Goal: Task Accomplishment & Management: Complete application form

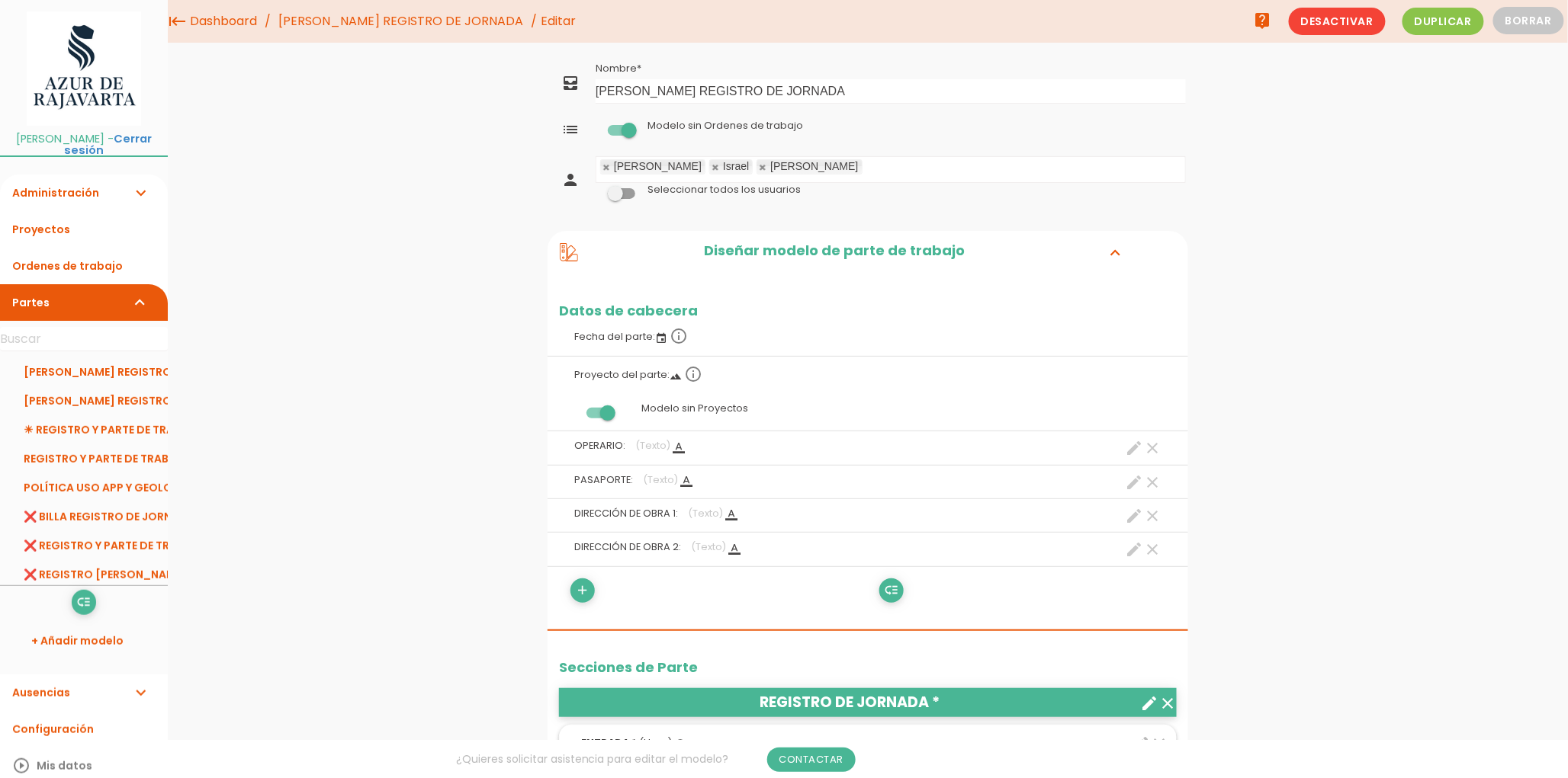
click at [1431, 23] on span "Duplicar" at bounding box center [1443, 21] width 81 height 28
click at [65, 358] on link "[PERSON_NAME] REGISTRO DE JORNADA" at bounding box center [84, 372] width 168 height 29
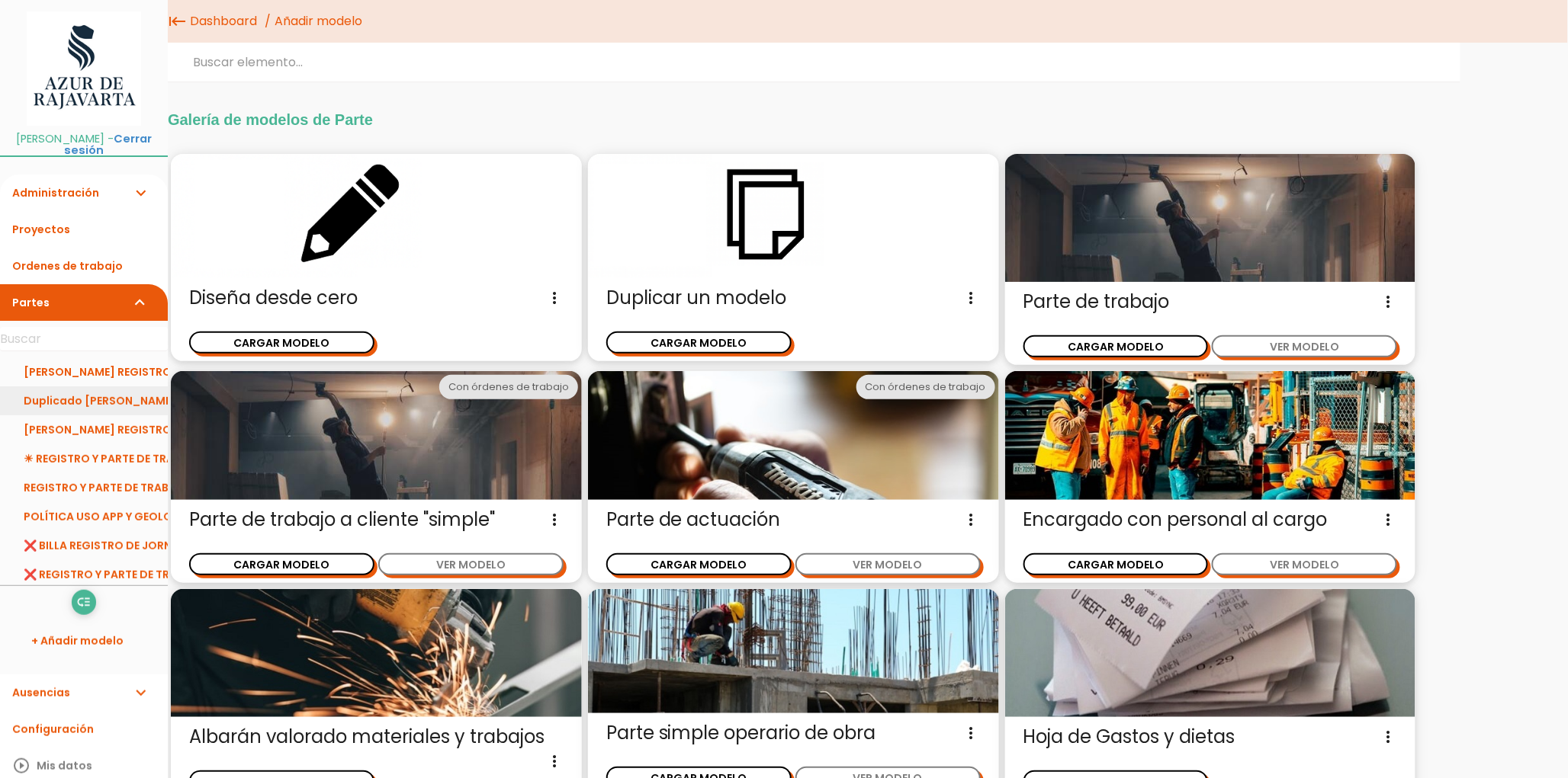
click at [63, 387] on link "Duplicado de CARLOS REGISTRO DE JORNADA" at bounding box center [84, 401] width 168 height 29
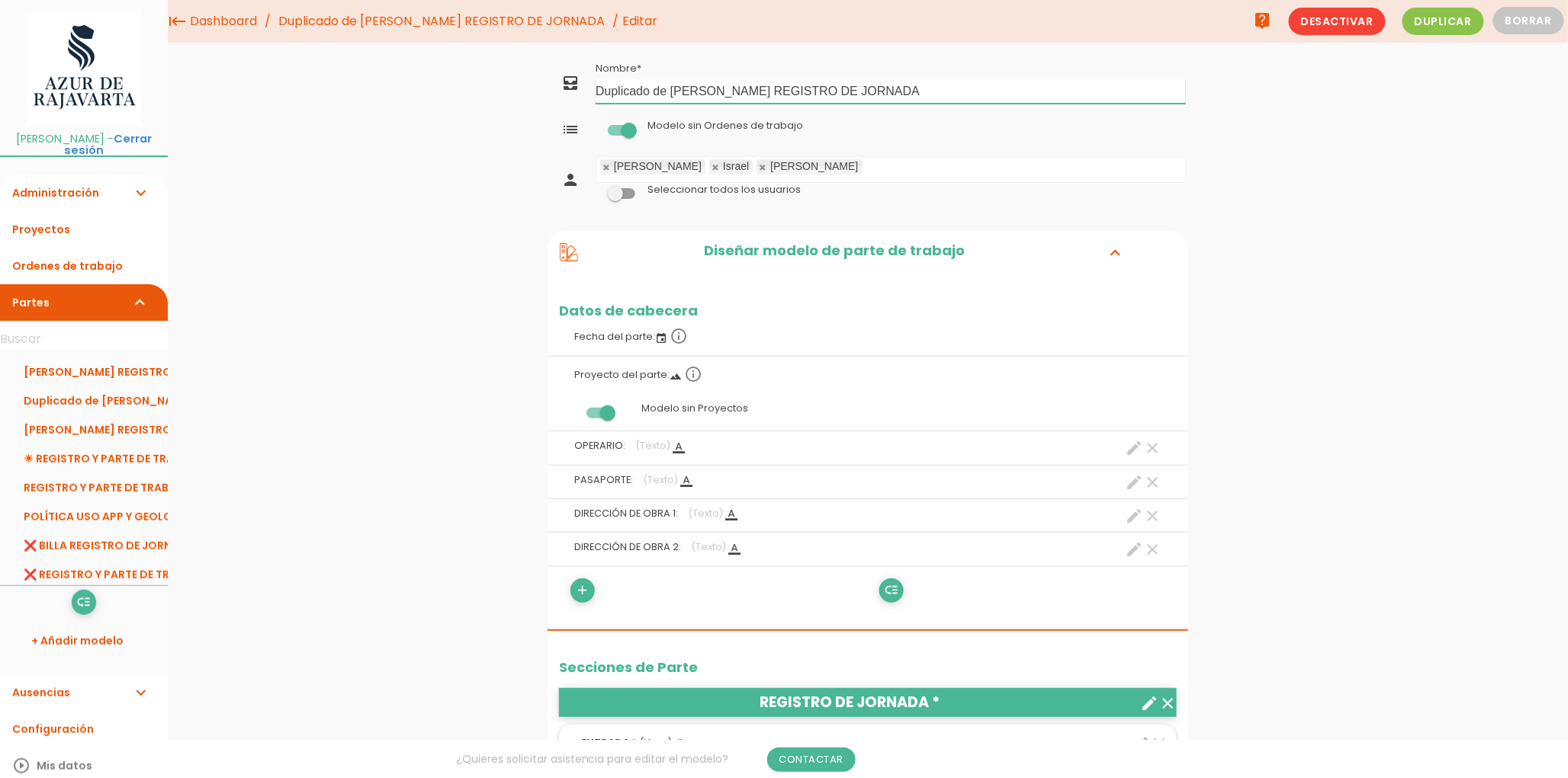
drag, startPoint x: 675, startPoint y: 93, endPoint x: 535, endPoint y: 100, distance: 140.2
drag, startPoint x: 717, startPoint y: 91, endPoint x: 541, endPoint y: 95, distance: 176.0
type input "[PERSON_NAME] REGISTRO DE JORNADA"
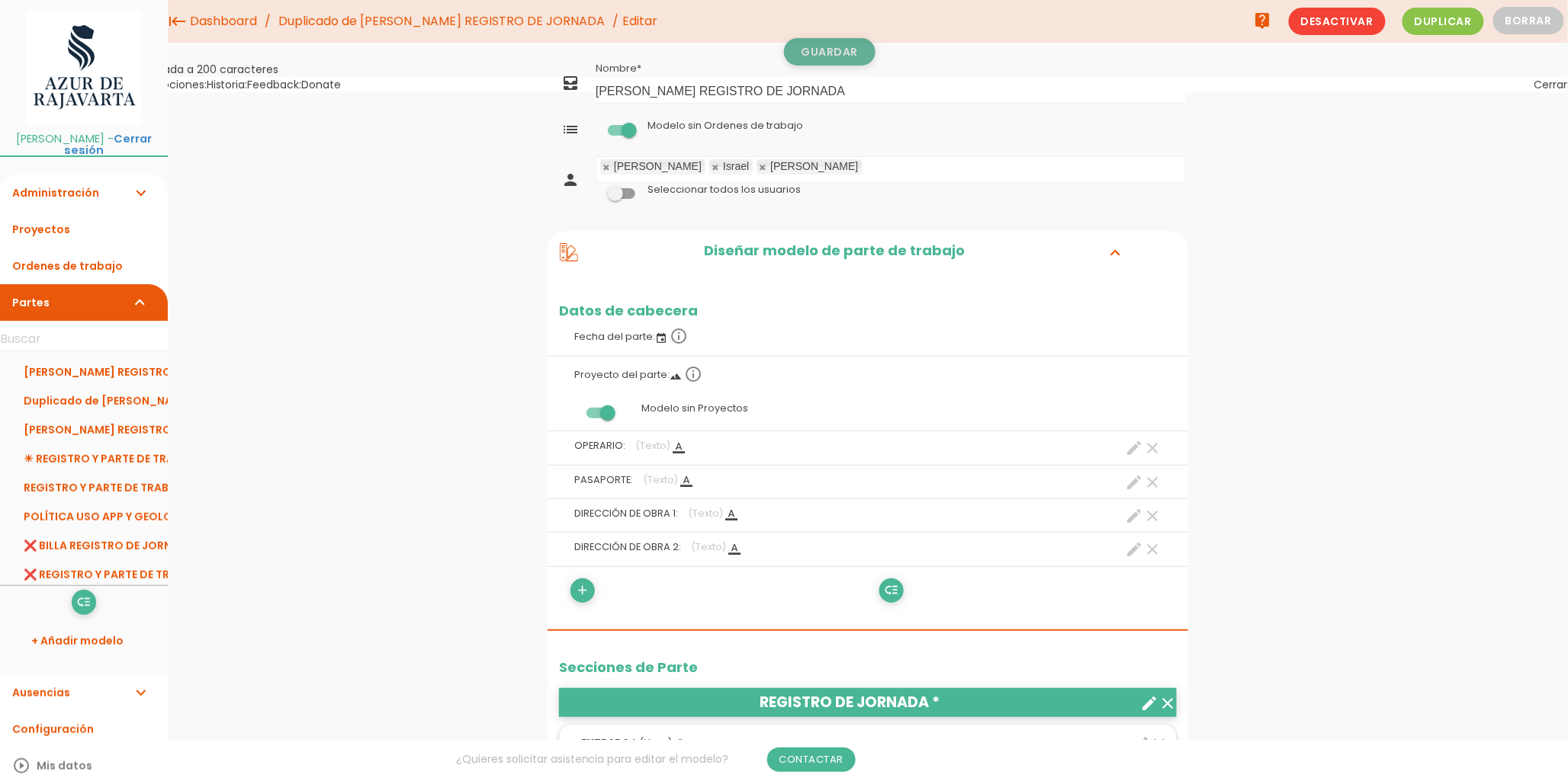
click at [830, 52] on link "Guardar" at bounding box center [829, 52] width 91 height 28
click at [62, 181] on link "Administración expand_more" at bounding box center [84, 193] width 168 height 37
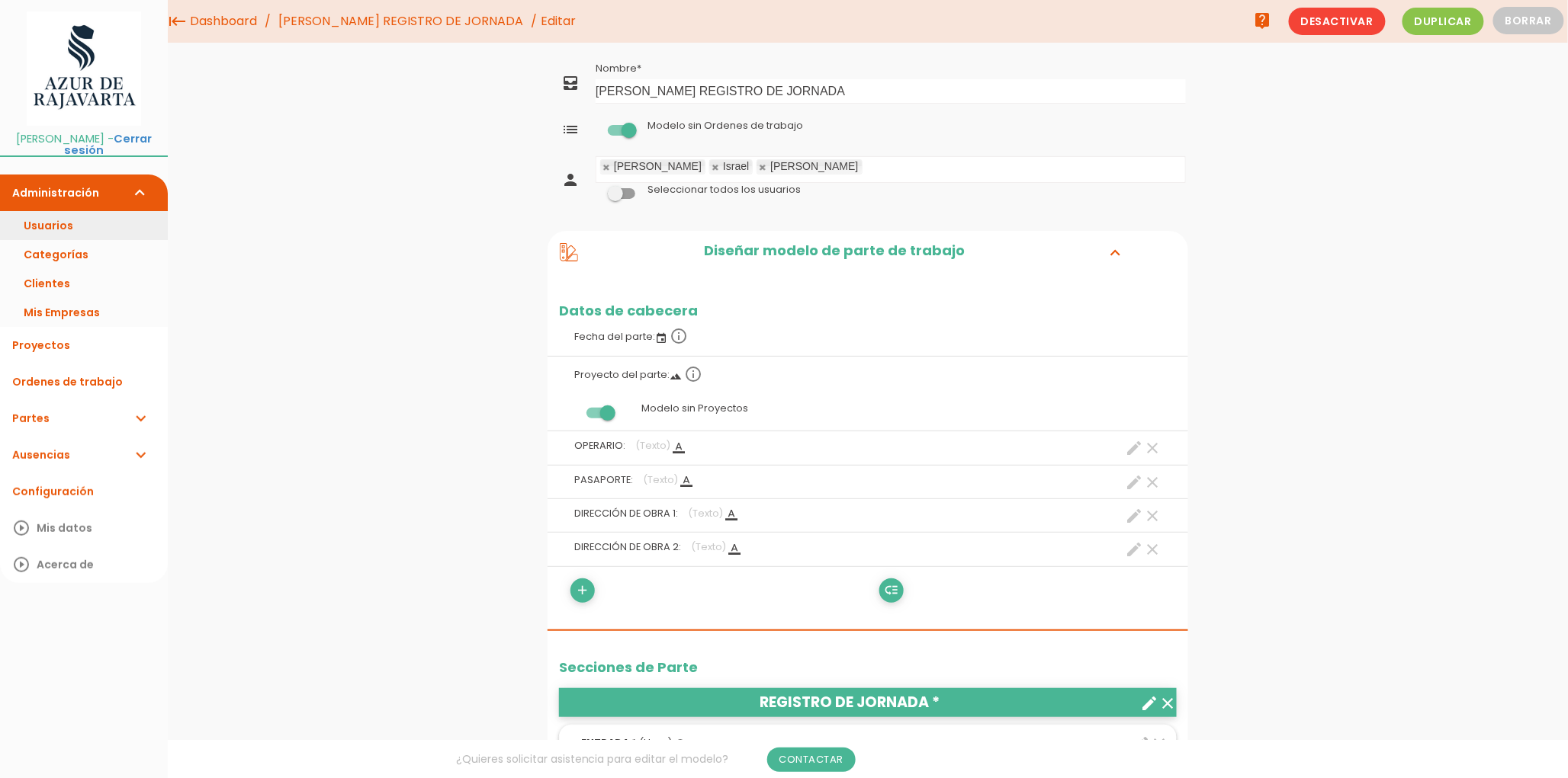
click at [67, 212] on link "Usuarios" at bounding box center [84, 226] width 168 height 29
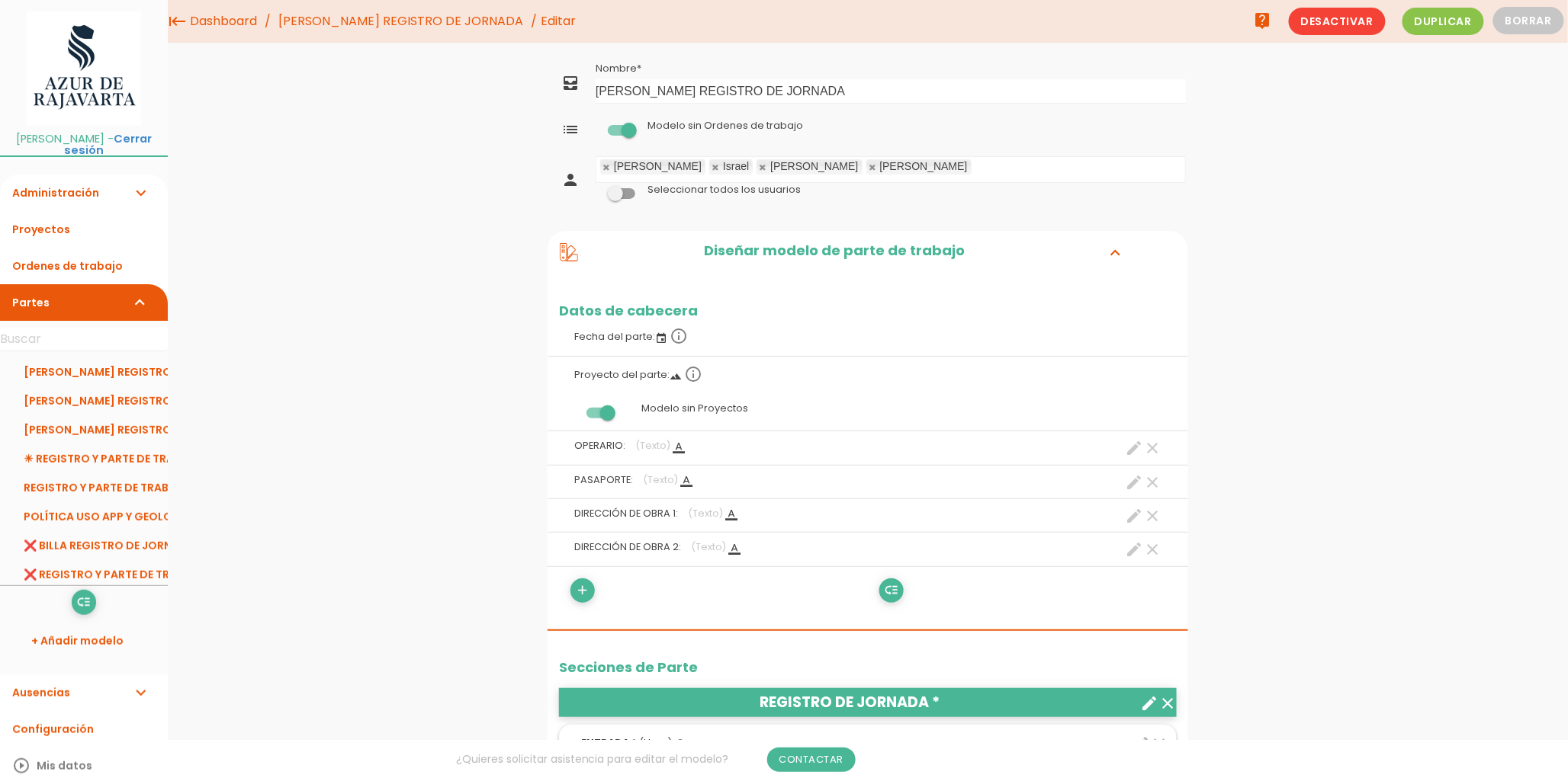
click at [759, 166] on link at bounding box center [764, 167] width 9 height 10
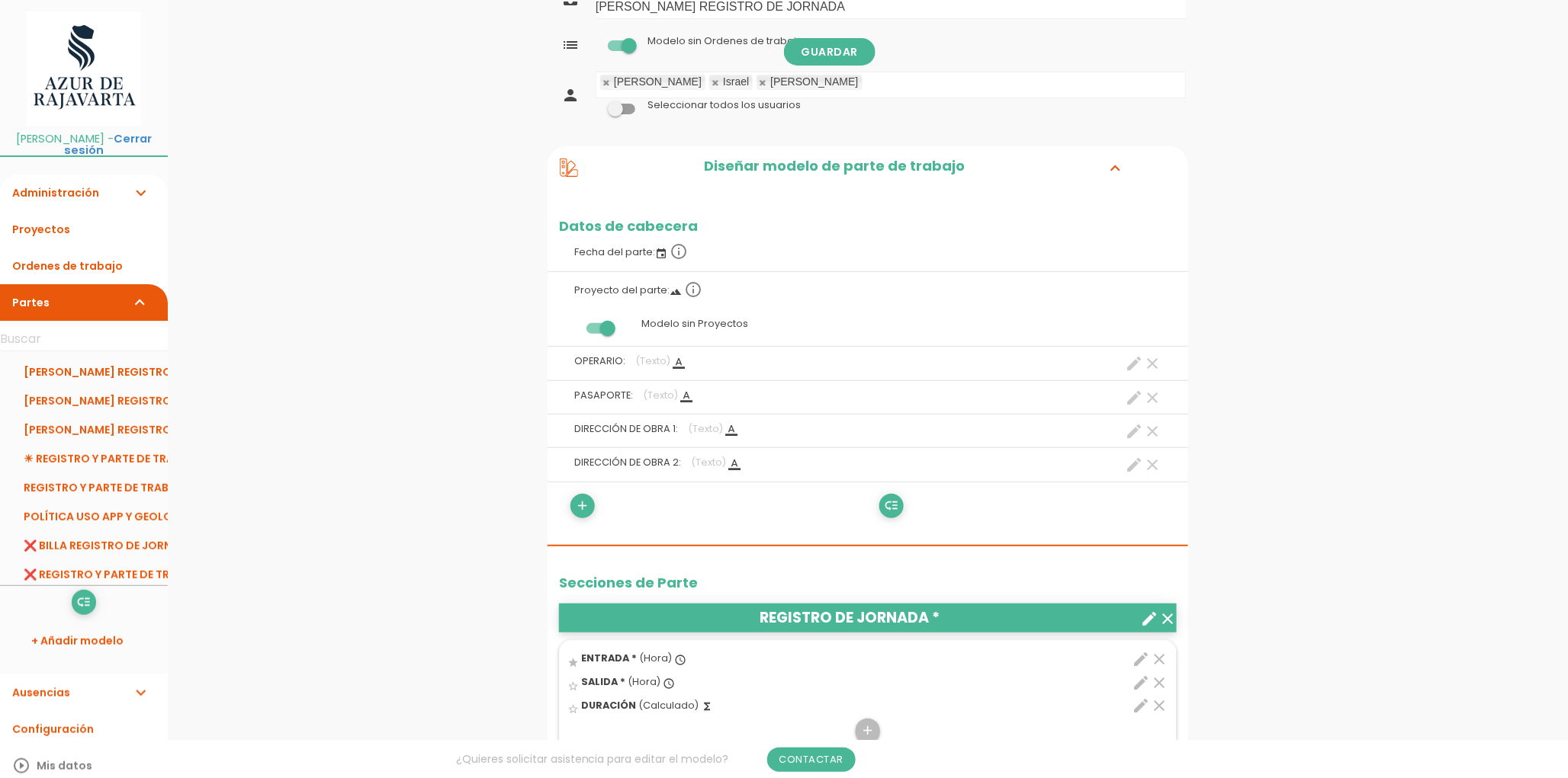
scroll to position [170, 0]
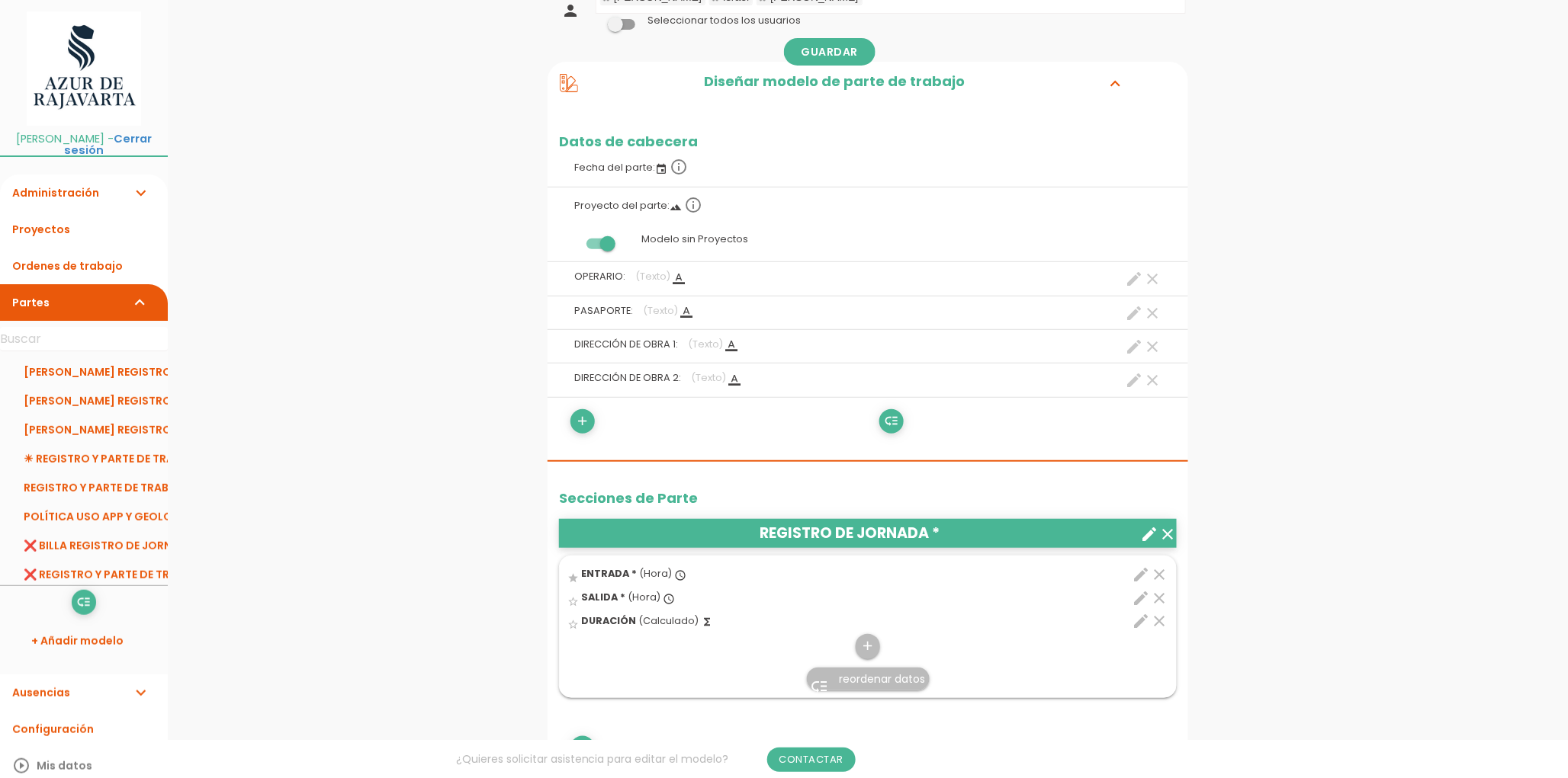
click at [1131, 279] on icon "create" at bounding box center [1134, 279] width 18 height 18
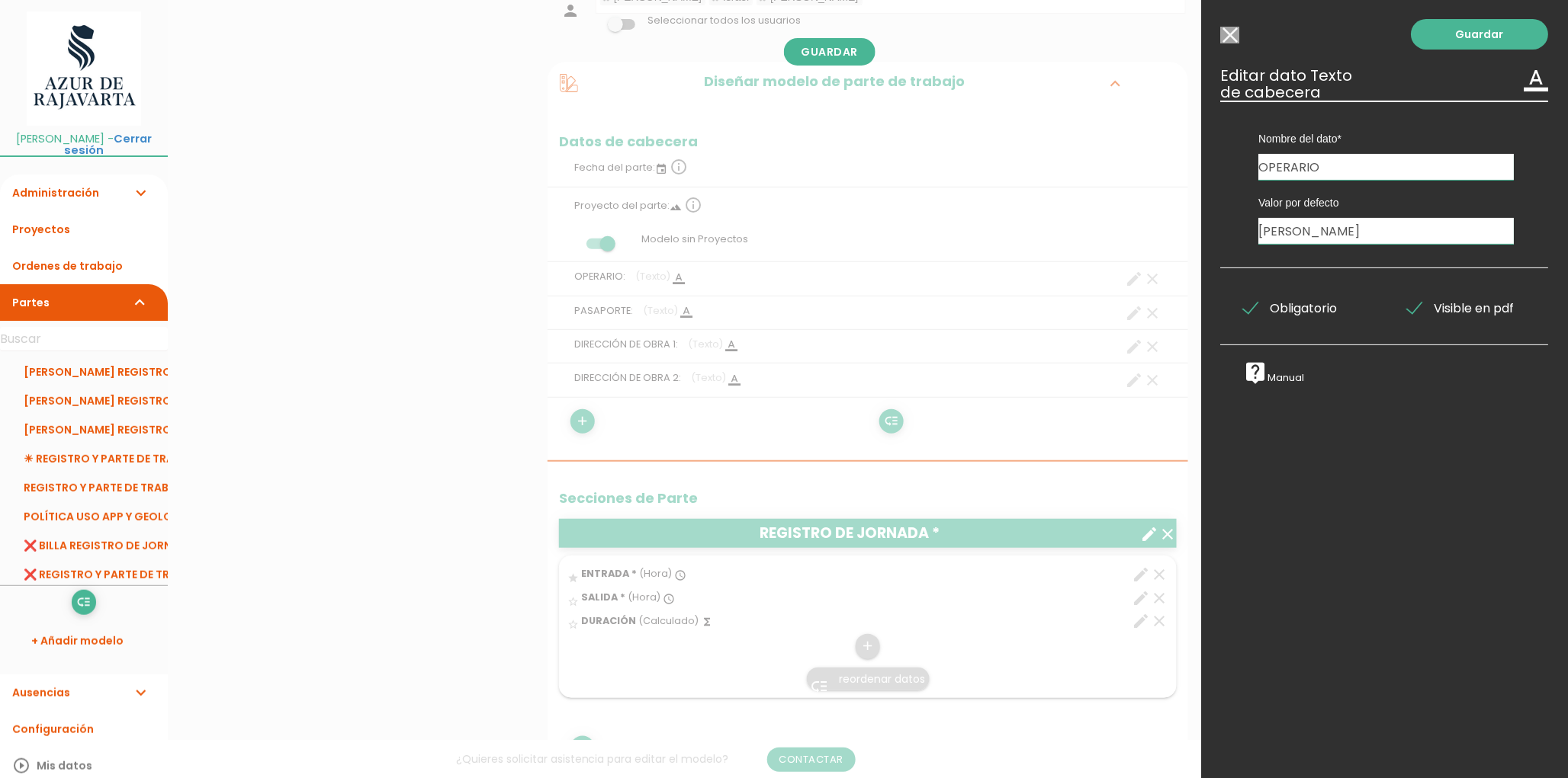
drag, startPoint x: 1440, startPoint y: 232, endPoint x: 1213, endPoint y: 236, distance: 227.0
click at [1213, 236] on div "Guardar ESCOGE EL TIPO DE DATO looks_one NÚMERO format_color_text TEXTO access_…" at bounding box center [1385, 389] width 366 height 778
type input "[PERSON_NAME]"
click at [1434, 35] on link "Guardar" at bounding box center [1480, 35] width 137 height 31
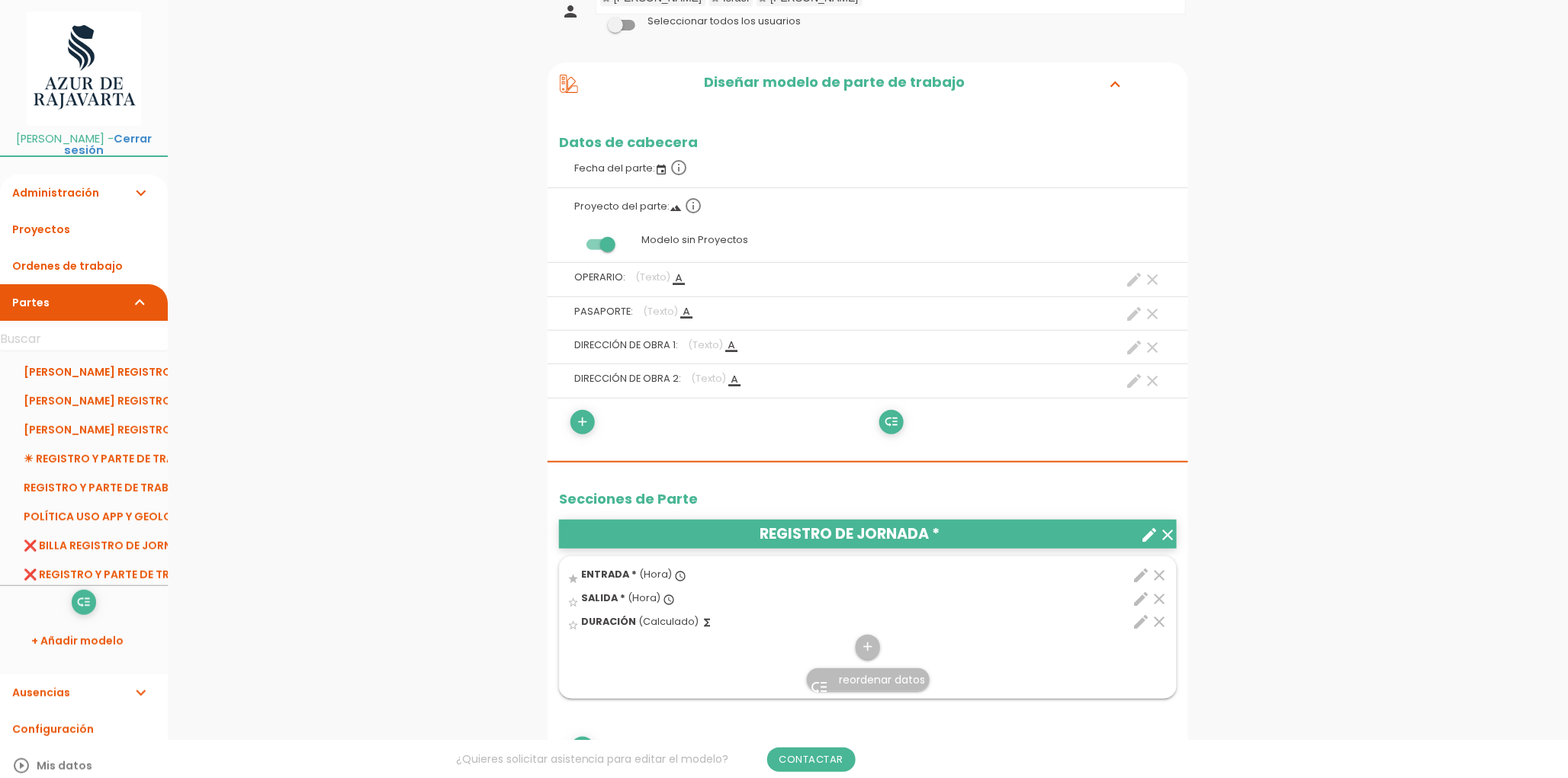
scroll to position [170, 0]
click at [1130, 278] on icon "create" at bounding box center [1134, 279] width 18 height 18
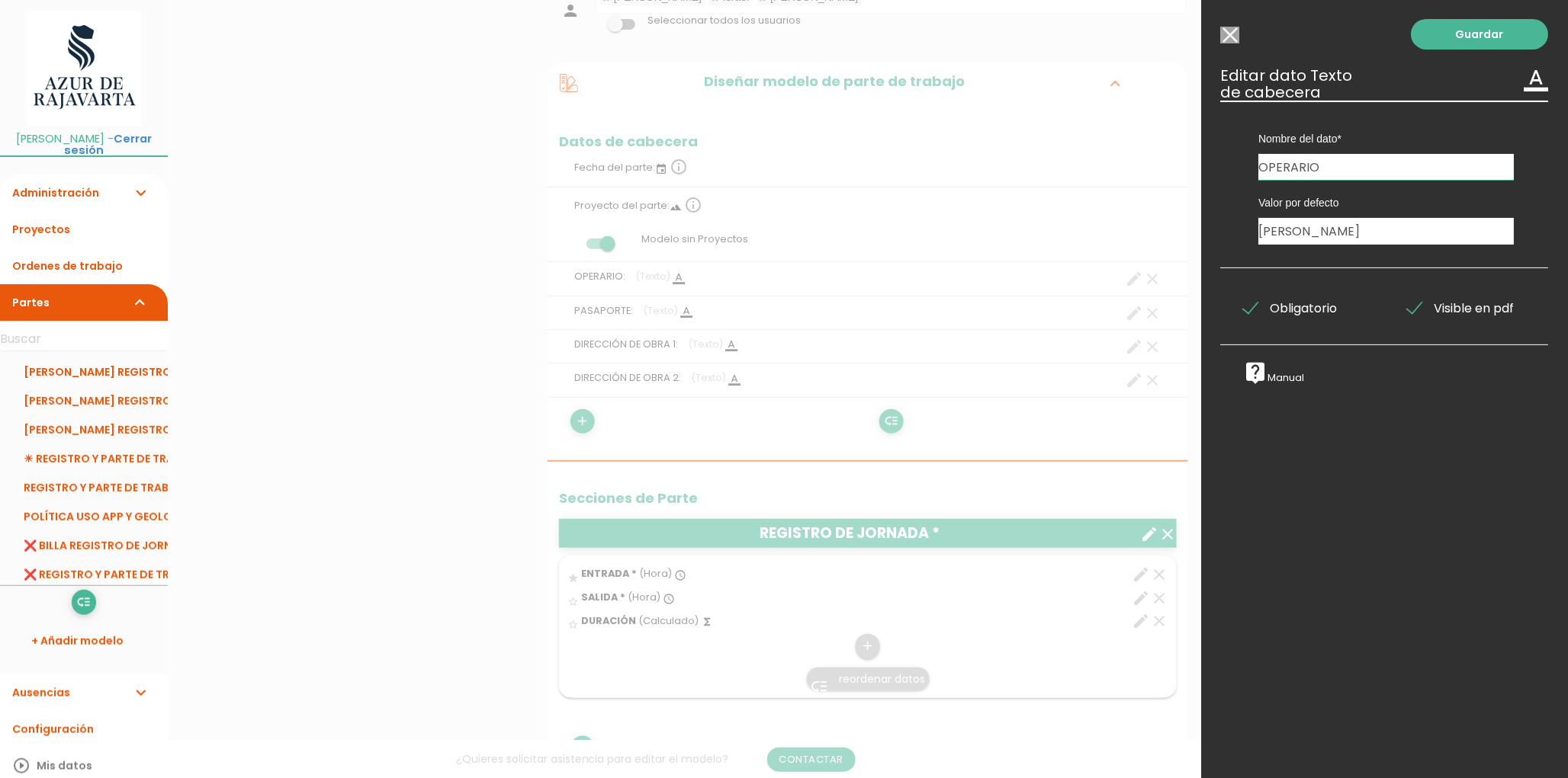
click at [1232, 34] on input "Modelo sin Ordenes de trabajo" at bounding box center [1230, 35] width 19 height 17
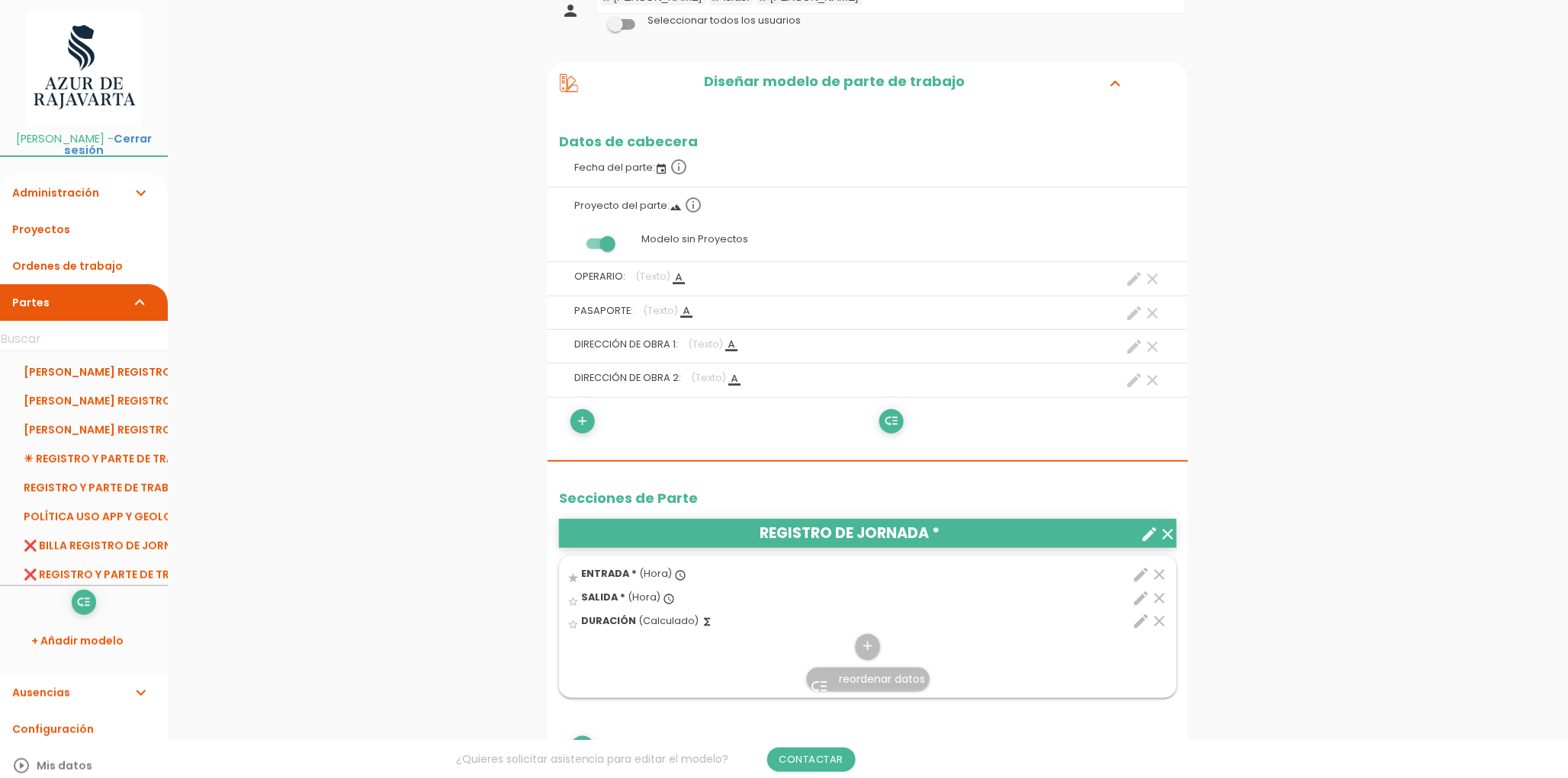
click at [1137, 315] on icon "create" at bounding box center [1134, 313] width 18 height 18
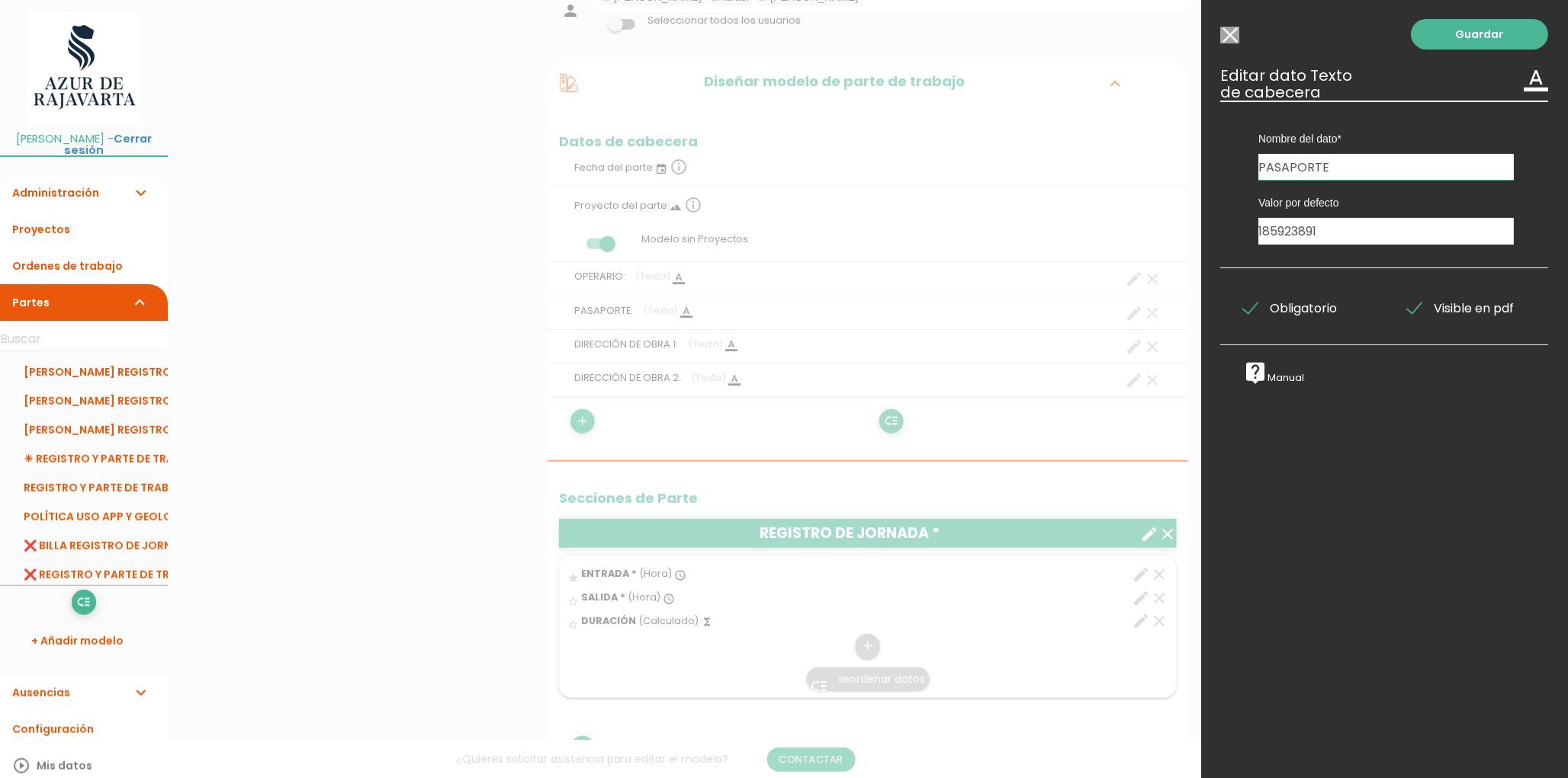
click at [1233, 35] on input "Modelo sin Ordenes de trabajo" at bounding box center [1230, 35] width 19 height 17
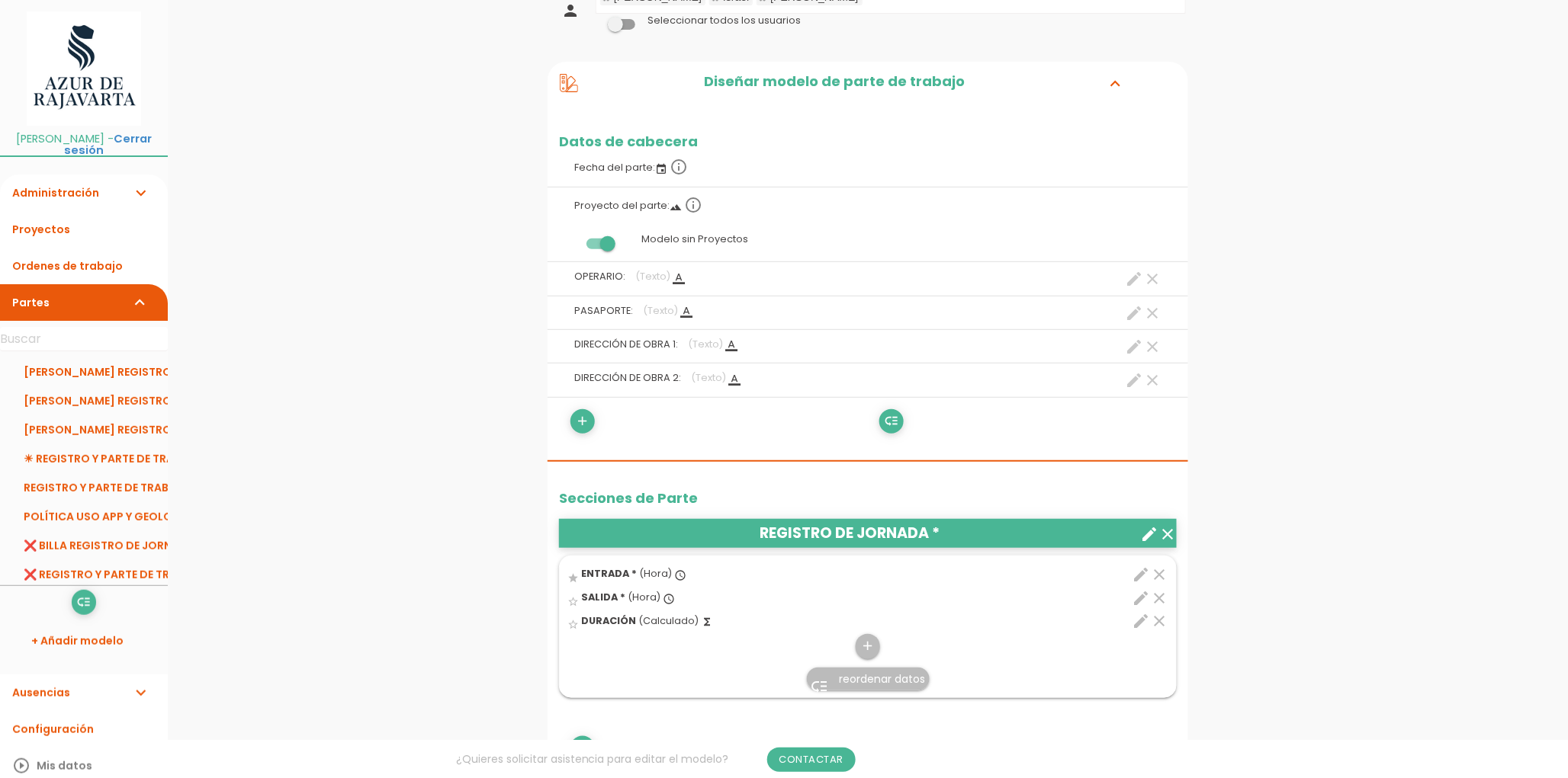
click at [1134, 348] on icon "create" at bounding box center [1134, 347] width 18 height 18
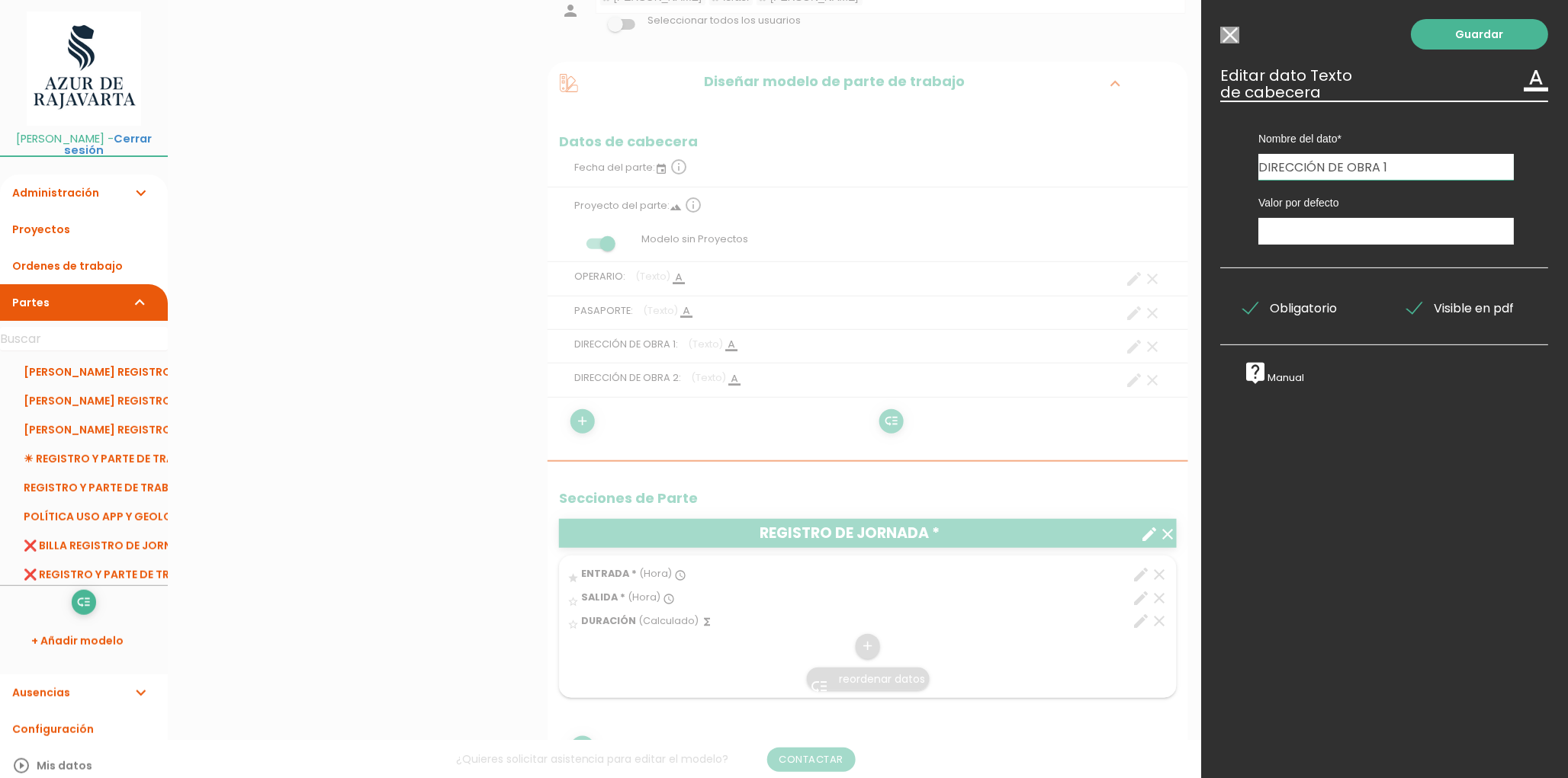
click at [1233, 34] on input "Modelo sin Ordenes de trabajo" at bounding box center [1230, 35] width 19 height 17
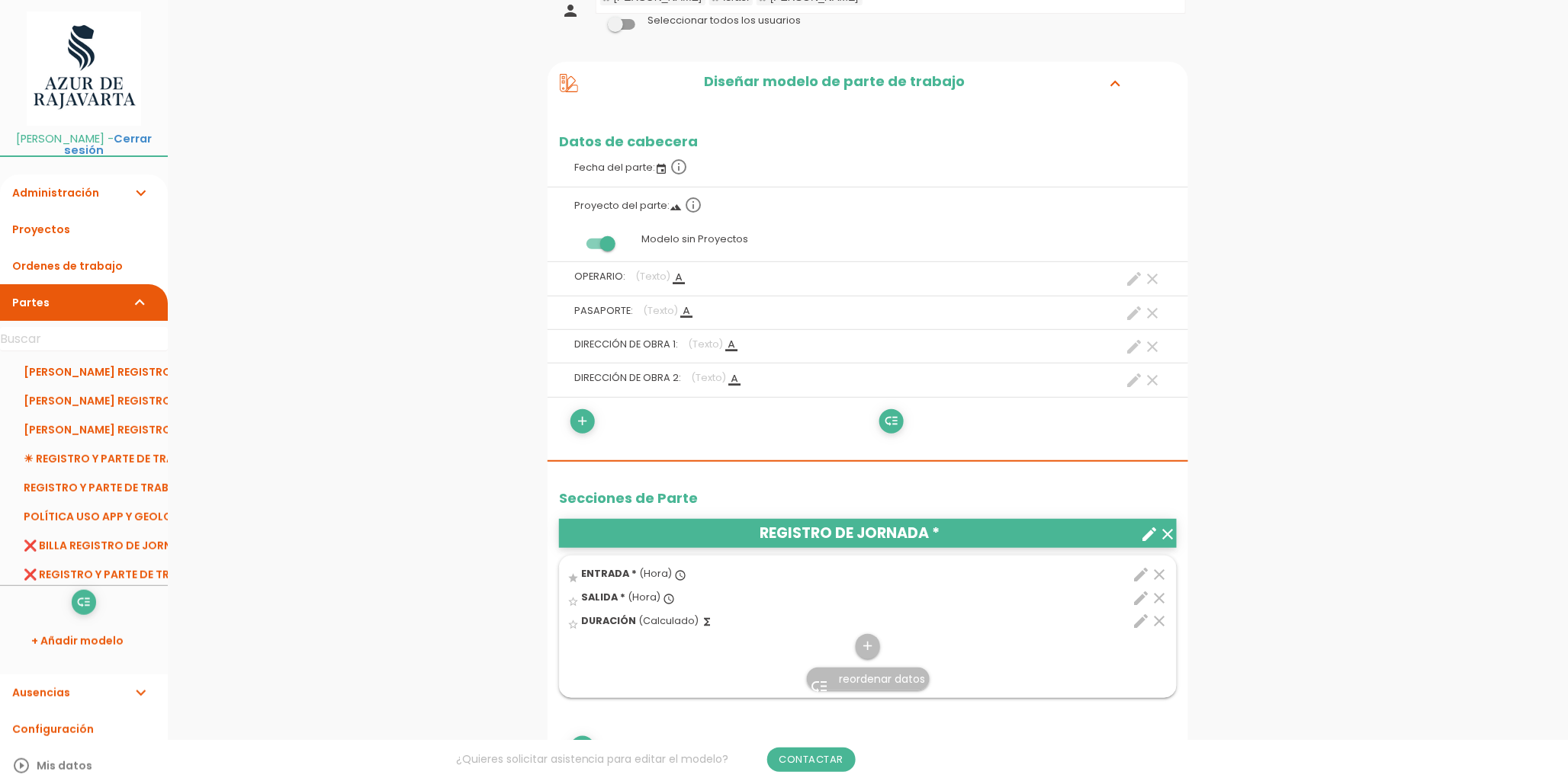
click at [1133, 379] on icon "create" at bounding box center [1134, 381] width 18 height 18
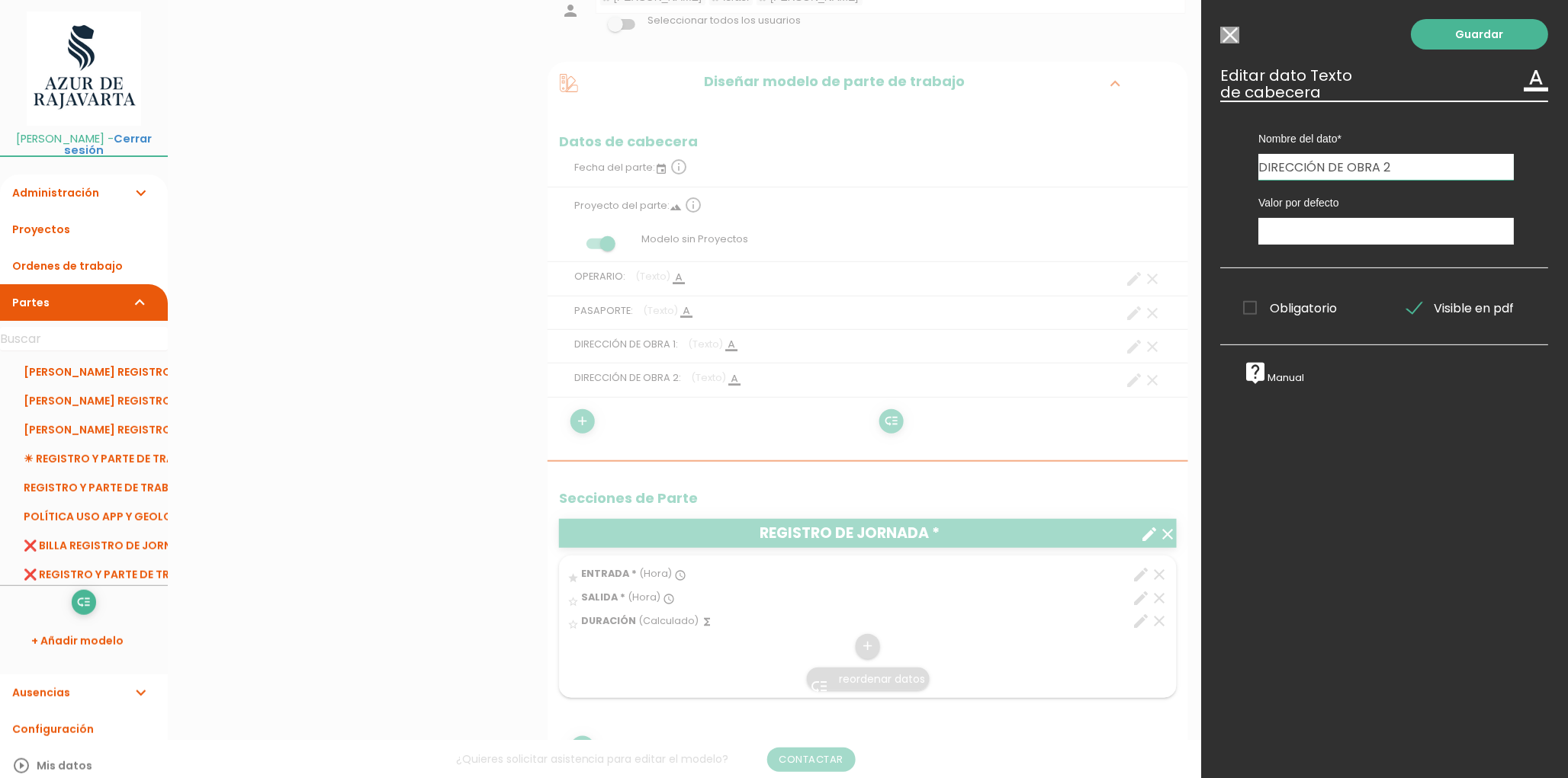
click at [1226, 36] on input "Modelo sin Ordenes de trabajo" at bounding box center [1230, 35] width 19 height 17
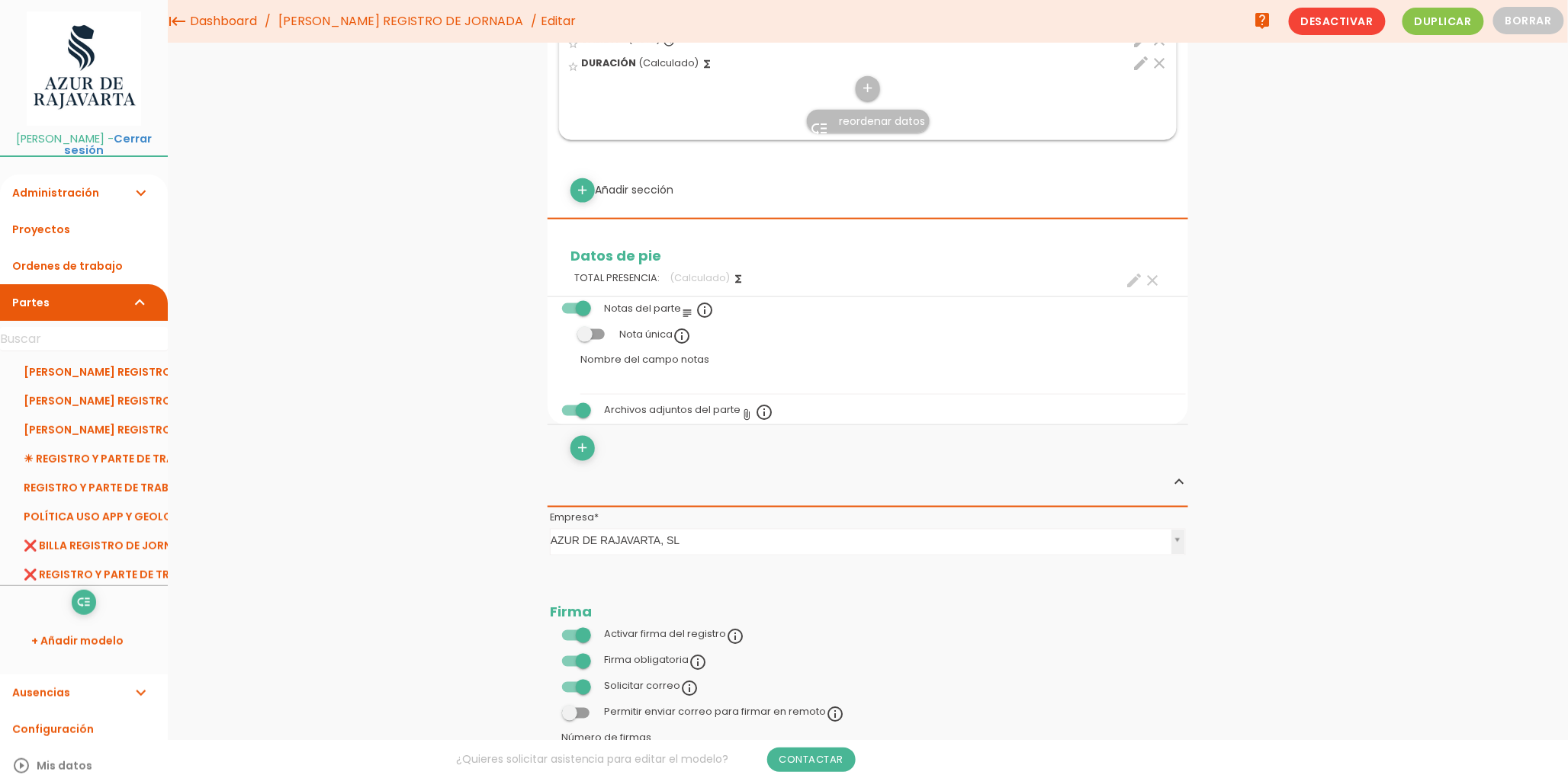
scroll to position [346, 0]
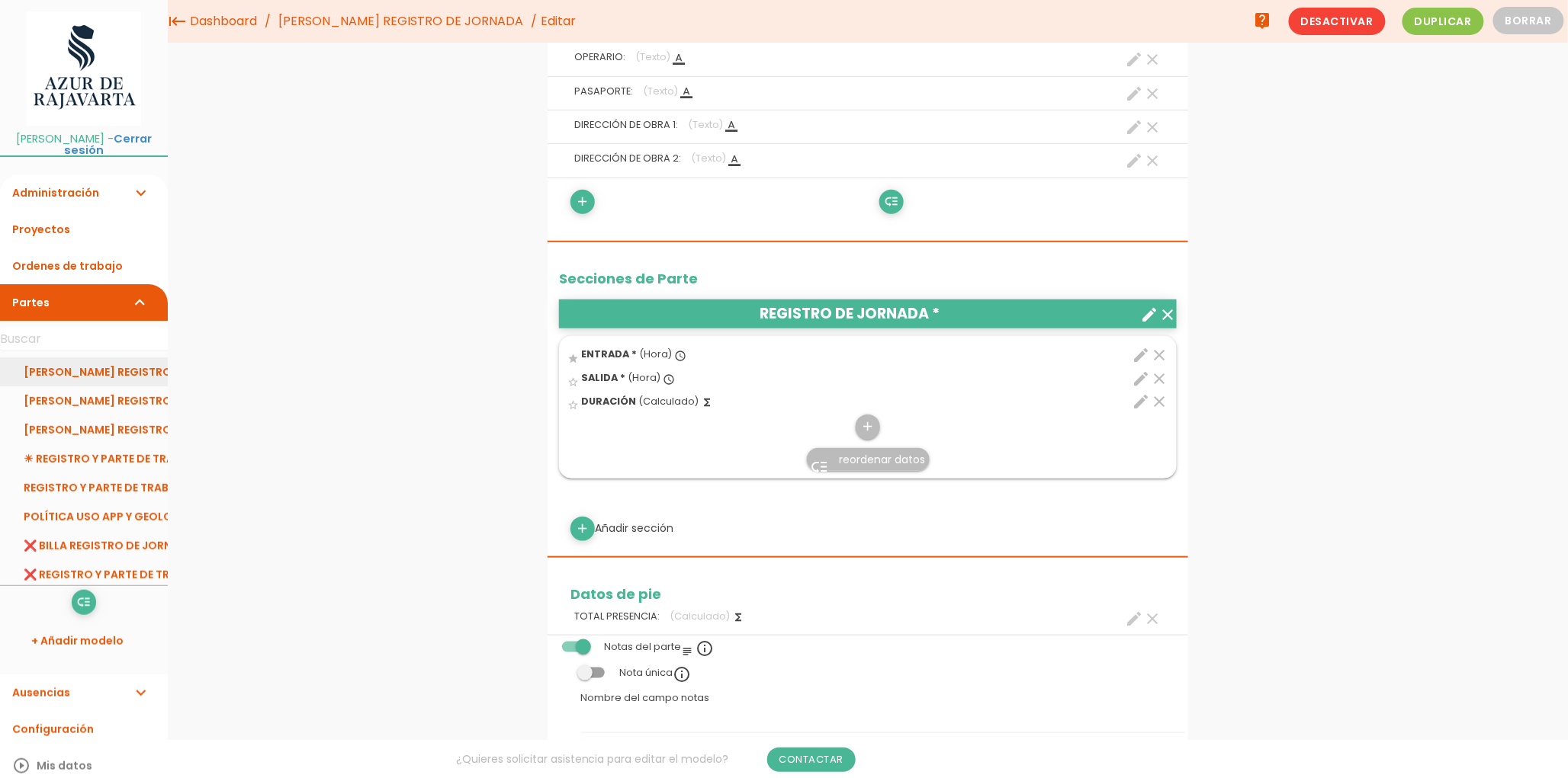
click at [49, 361] on link "[PERSON_NAME] REGISTRO DE JORNADA" at bounding box center [84, 372] width 168 height 29
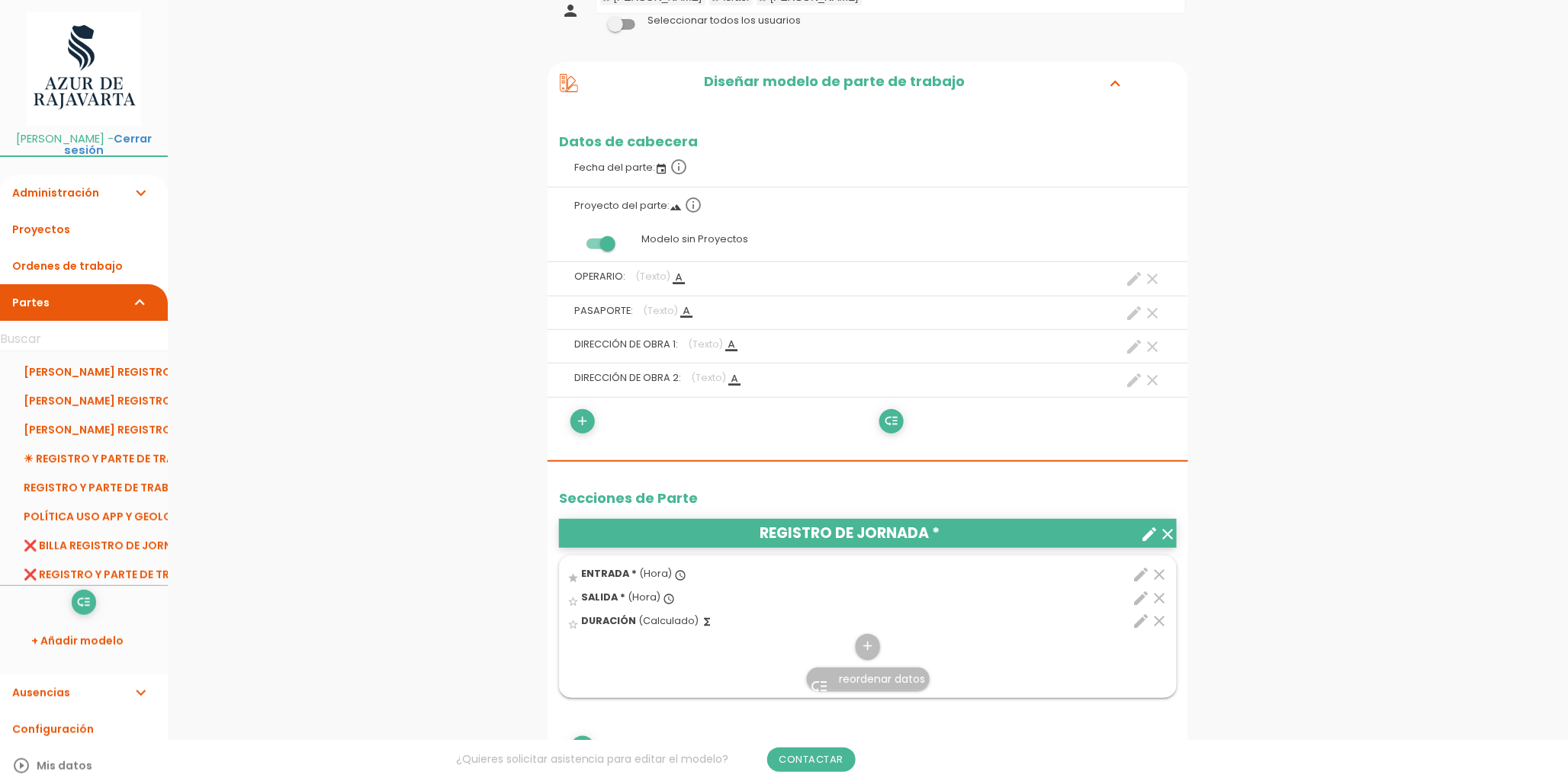
click at [1127, 315] on icon "create" at bounding box center [1134, 313] width 18 height 18
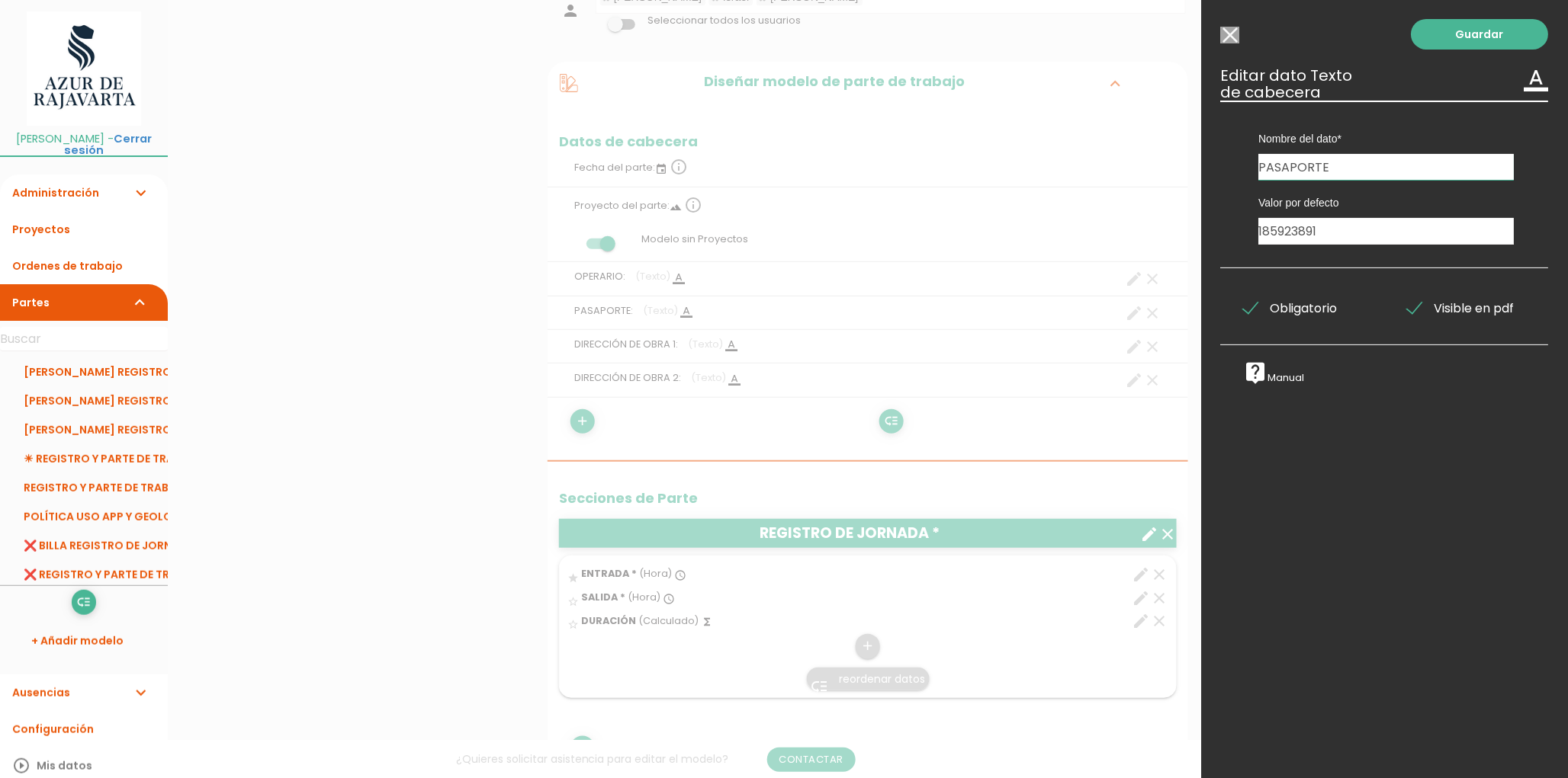
drag, startPoint x: 1328, startPoint y: 165, endPoint x: 1210, endPoint y: 183, distance: 119.4
click at [1210, 183] on div "Guardar ESCOGE EL TIPO DE DATO looks_one NÚMERO format_color_text TEXTO access_…" at bounding box center [1385, 389] width 366 height 778
type input "NIE"
drag, startPoint x: 1367, startPoint y: 233, endPoint x: 1246, endPoint y: 239, distance: 121.1
click at [1246, 239] on div "Valor por defecto 185923891" at bounding box center [1387, 212] width 301 height 64
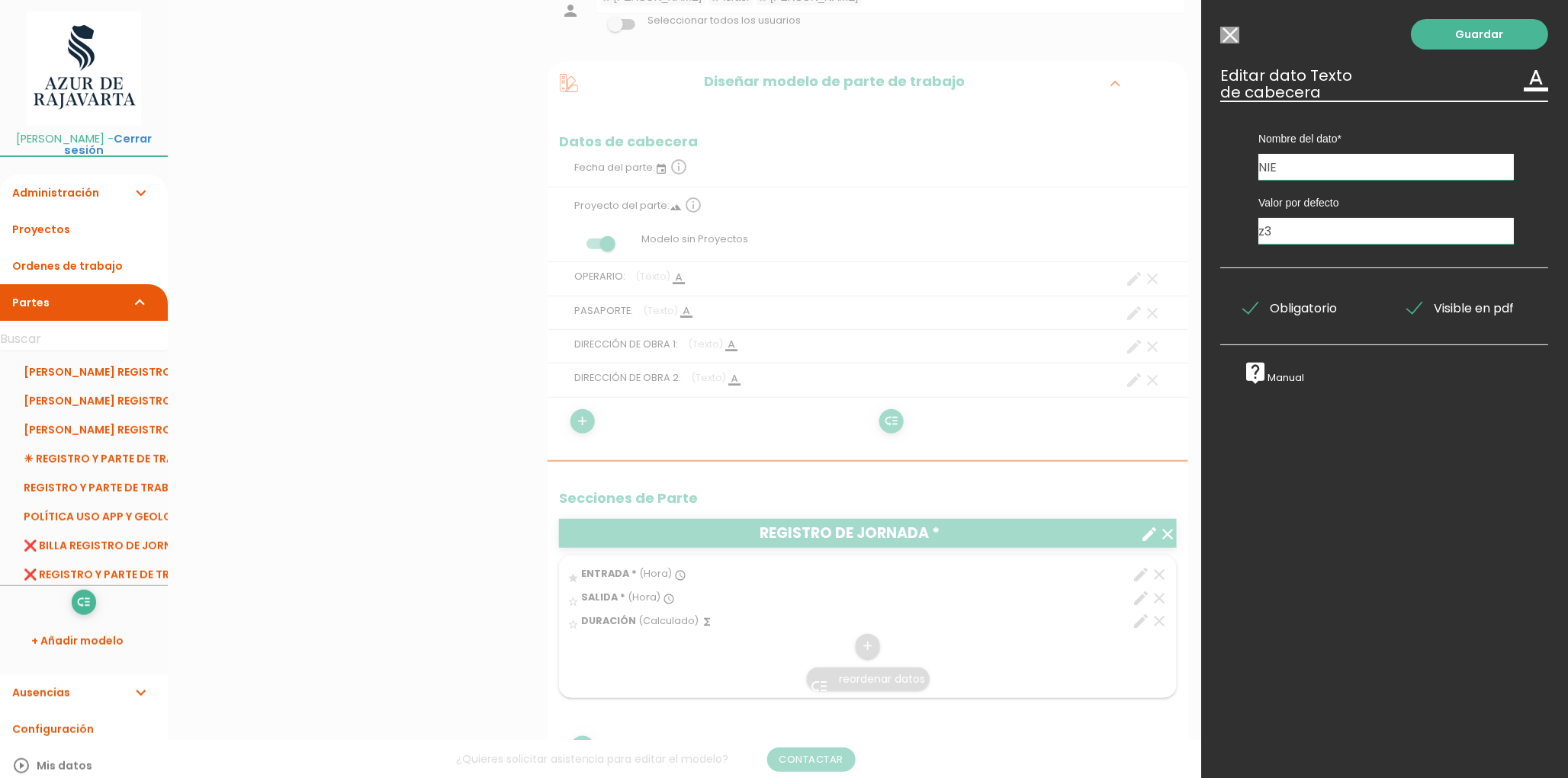
type input "z"
type input "Z3146556T"
click at [1458, 38] on link "Guardar" at bounding box center [1480, 35] width 137 height 31
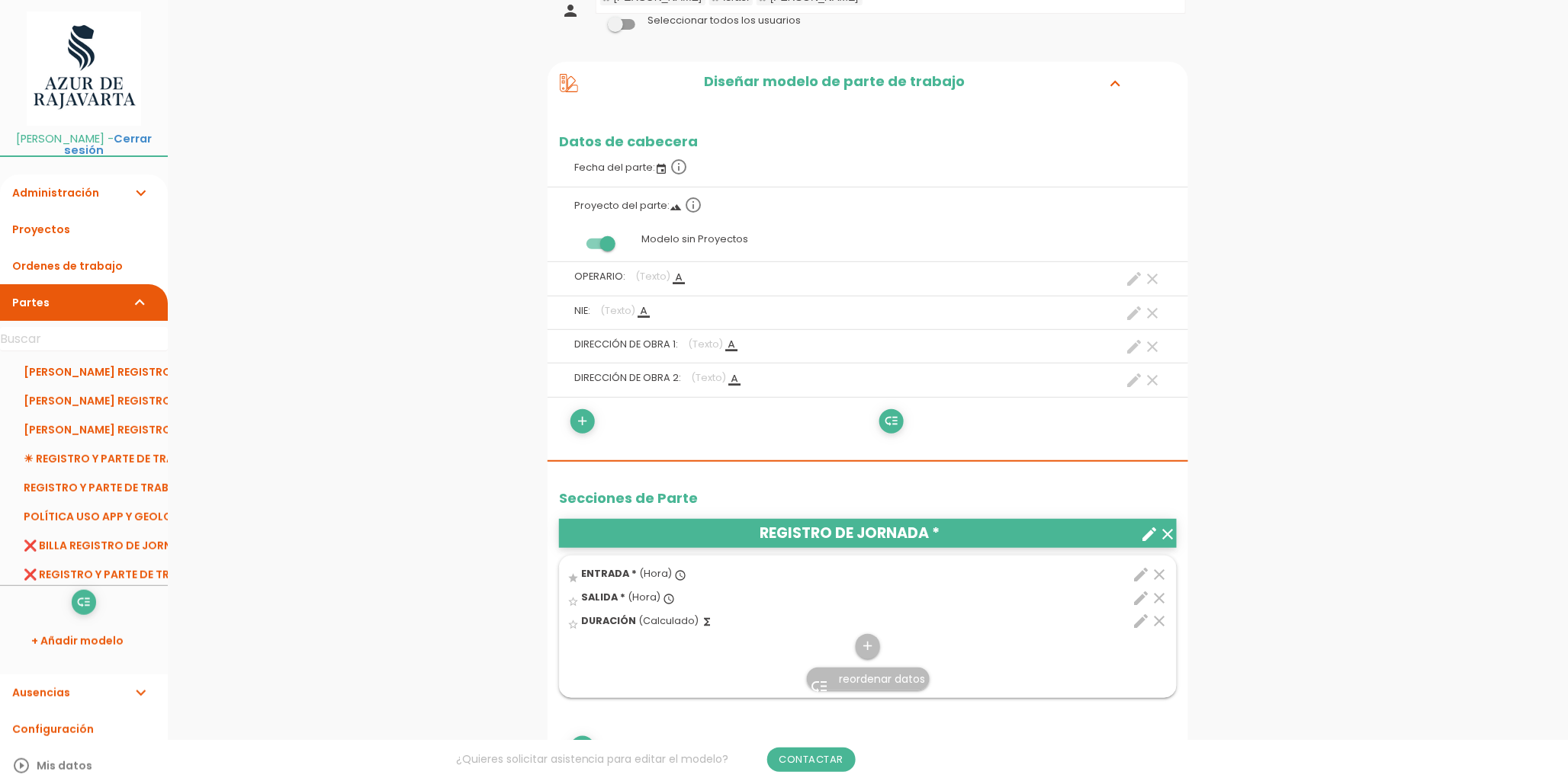
click at [1132, 345] on icon "create" at bounding box center [1134, 347] width 18 height 18
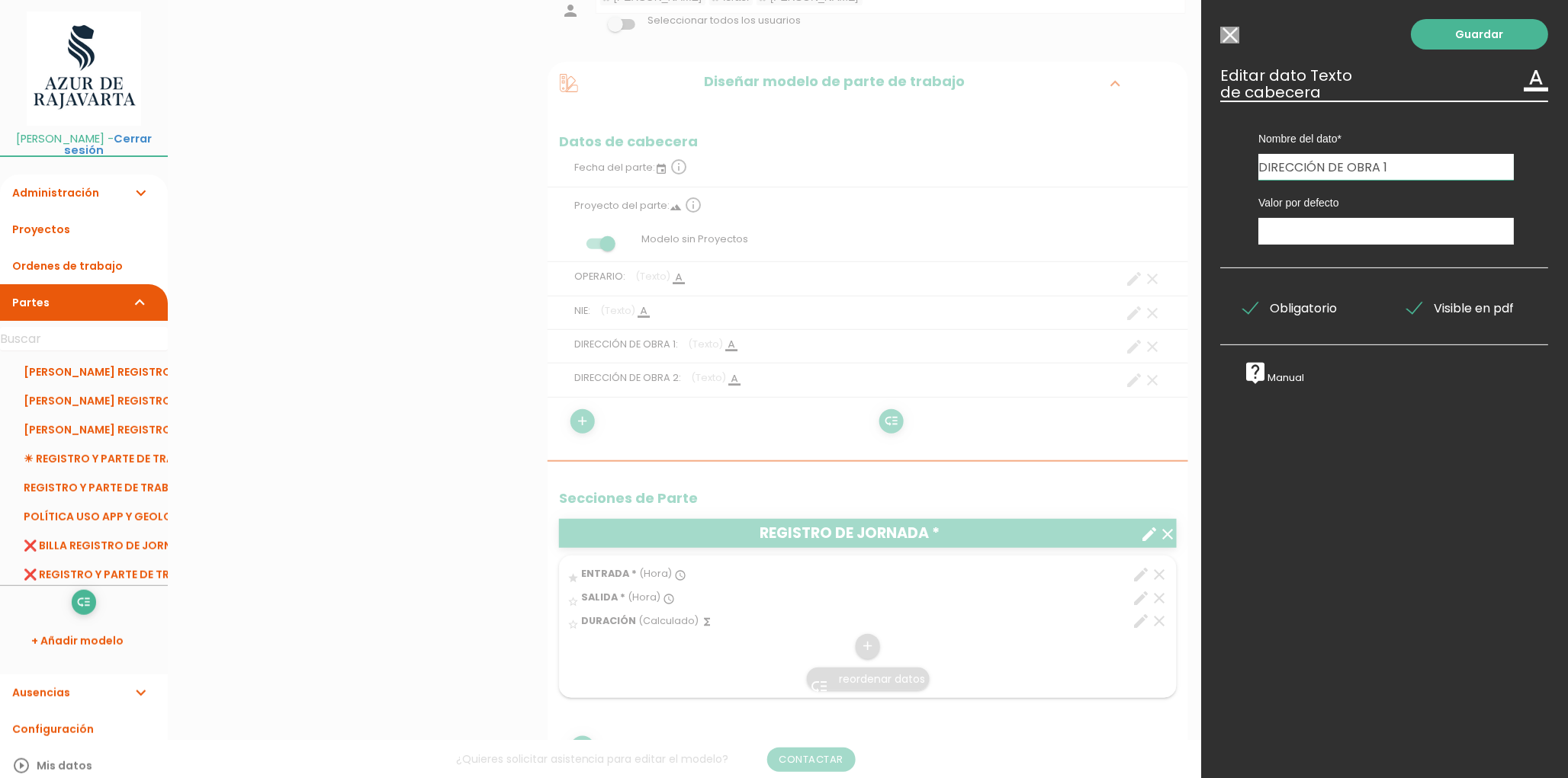
click at [1234, 37] on input "Modelo sin Ordenes de trabajo" at bounding box center [1230, 35] width 19 height 17
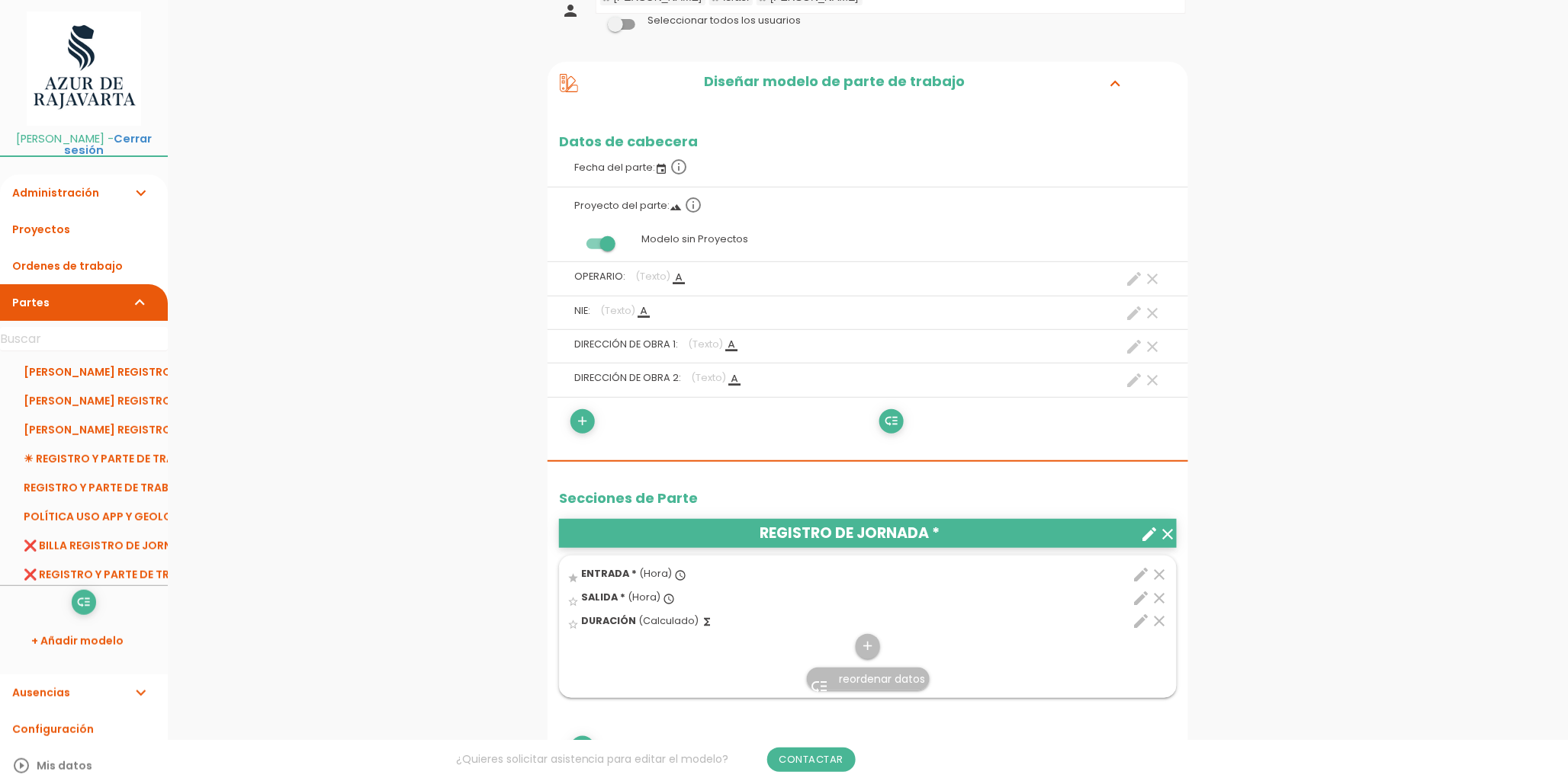
click at [1136, 384] on icon "create" at bounding box center [1134, 381] width 18 height 18
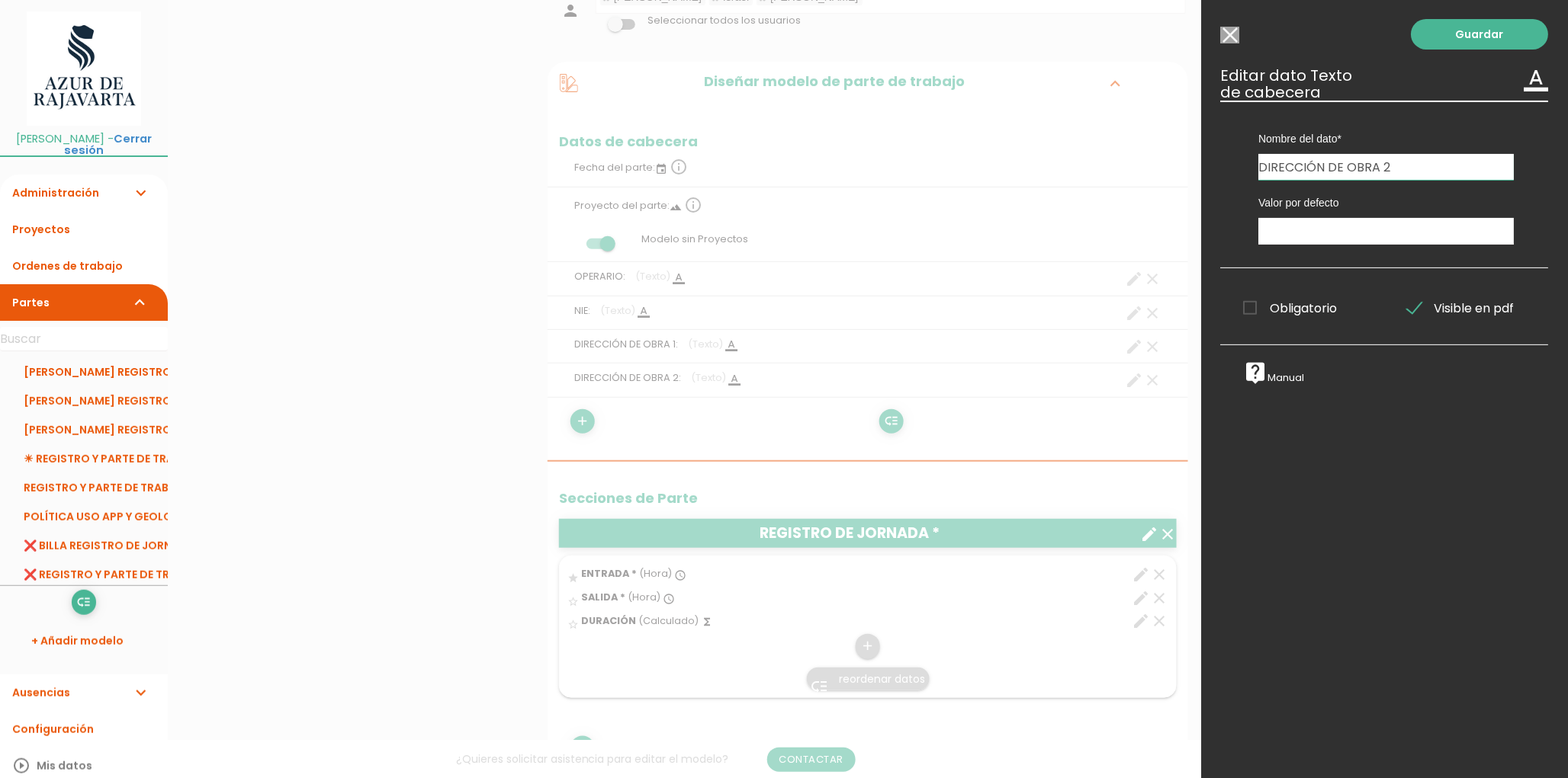
click at [1237, 37] on input "Modelo sin Ordenes de trabajo" at bounding box center [1230, 35] width 19 height 17
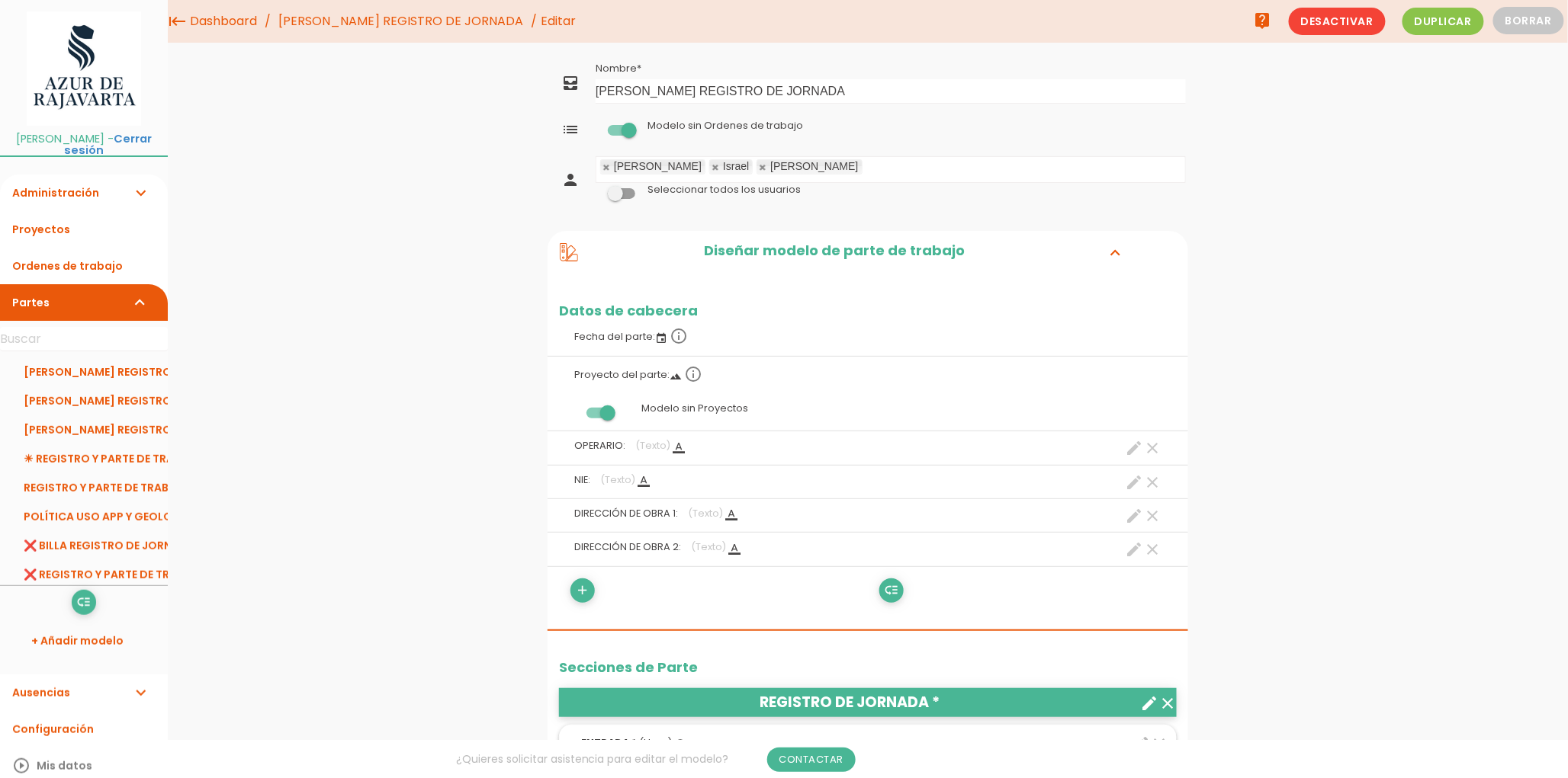
click at [180, 24] on icon "keyboard_tab" at bounding box center [177, 21] width 18 height 43
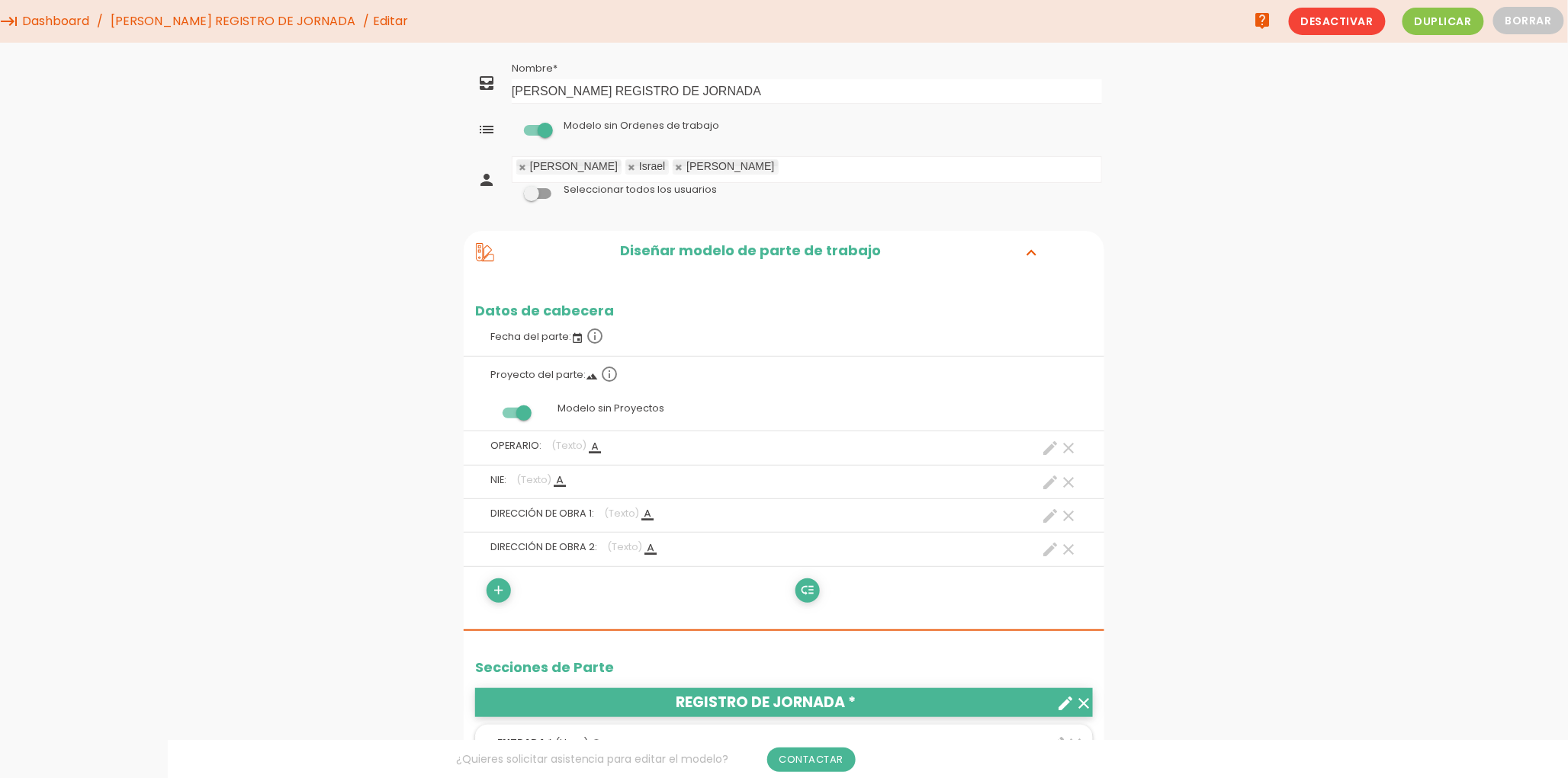
click at [117, 21] on link "[PERSON_NAME] REGISTRO DE JORNADA" at bounding box center [233, 21] width 253 height 43
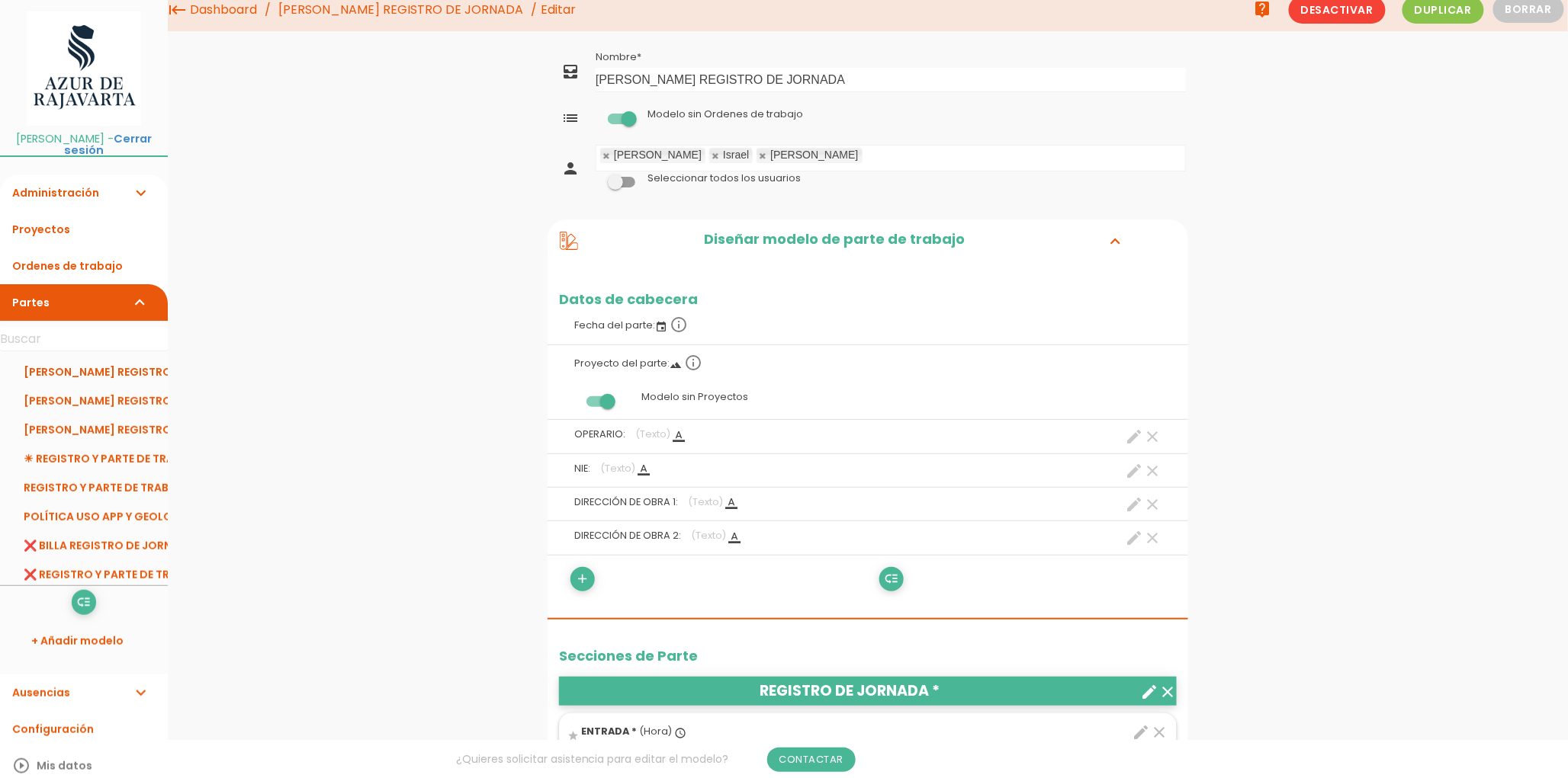
scroll to position [170, 0]
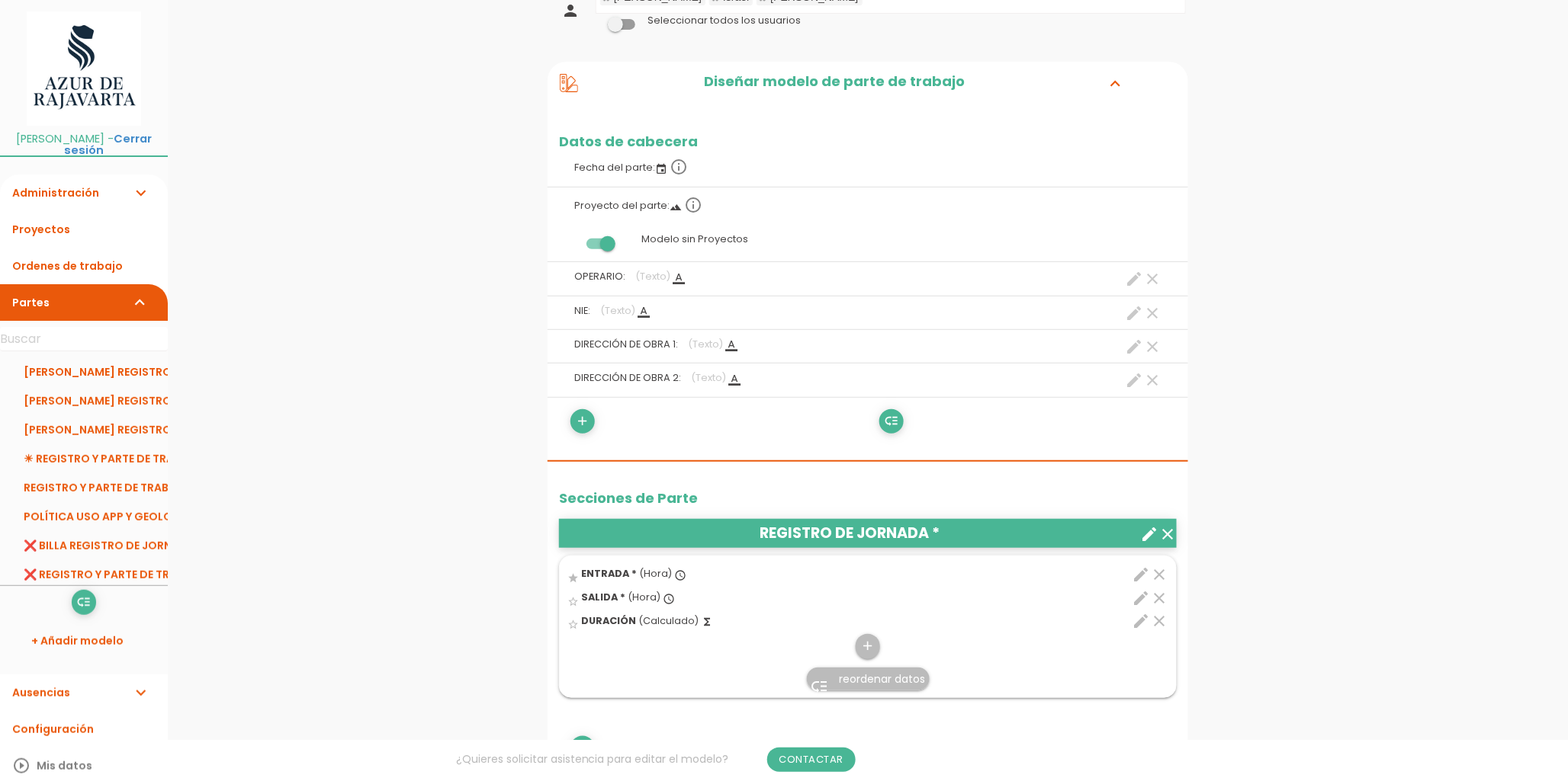
click at [1132, 343] on icon "create" at bounding box center [1134, 347] width 18 height 18
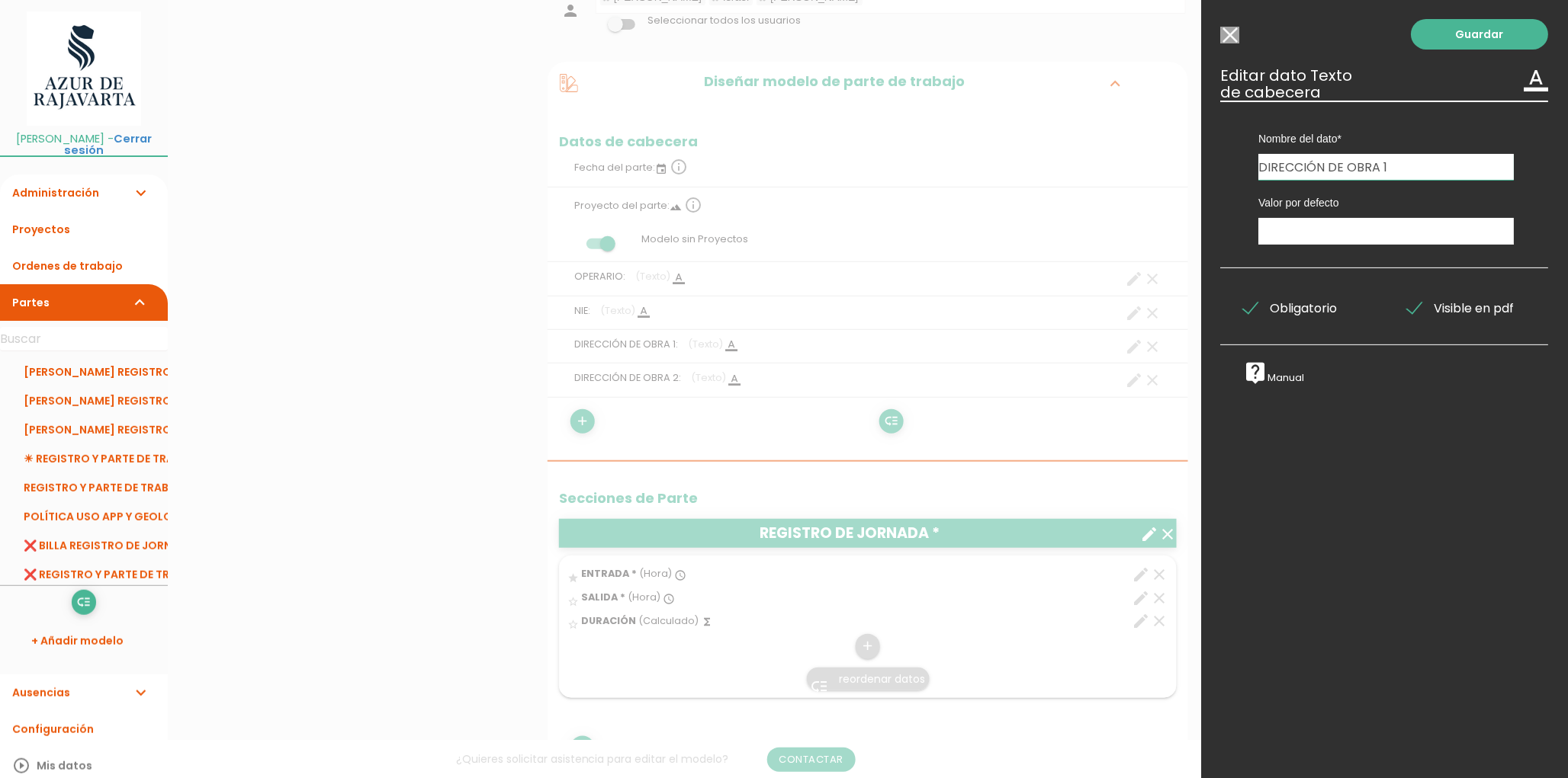
click at [1234, 40] on input "Modelo sin Ordenes de trabajo" at bounding box center [1230, 35] width 19 height 17
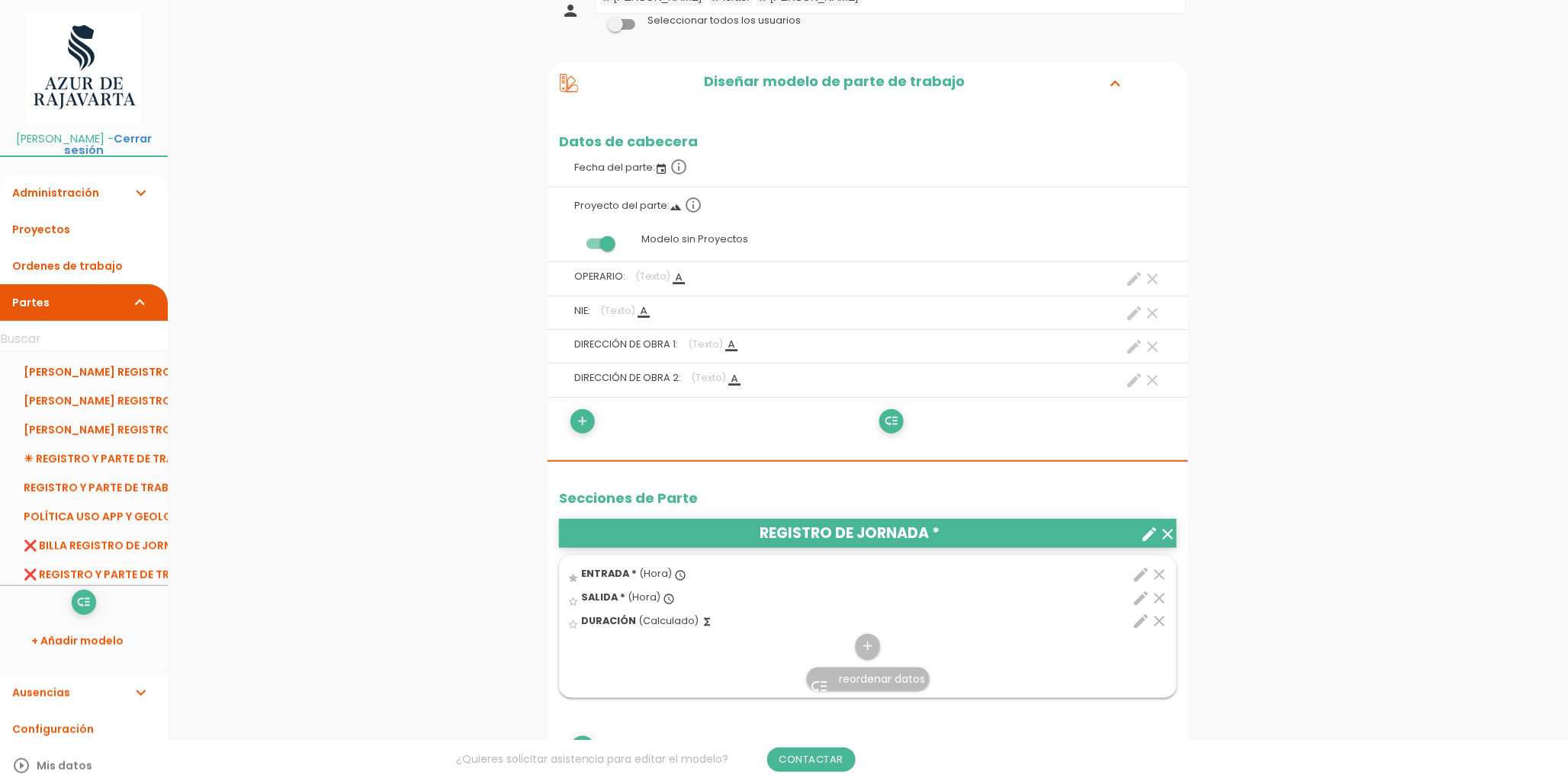
click at [1130, 377] on icon "create" at bounding box center [1134, 381] width 18 height 18
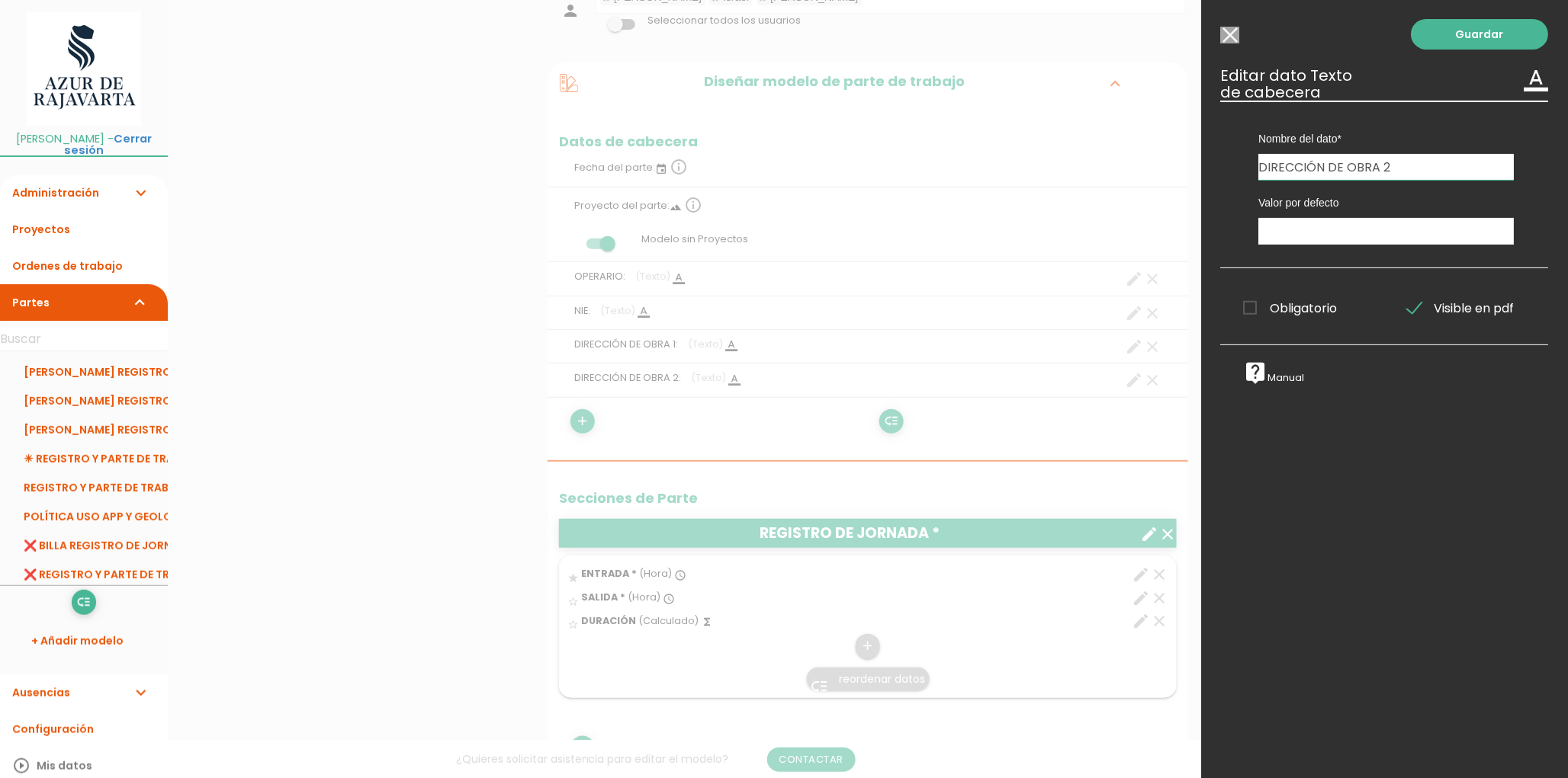
click at [1232, 41] on input "Modelo sin Ordenes de trabajo" at bounding box center [1230, 35] width 19 height 17
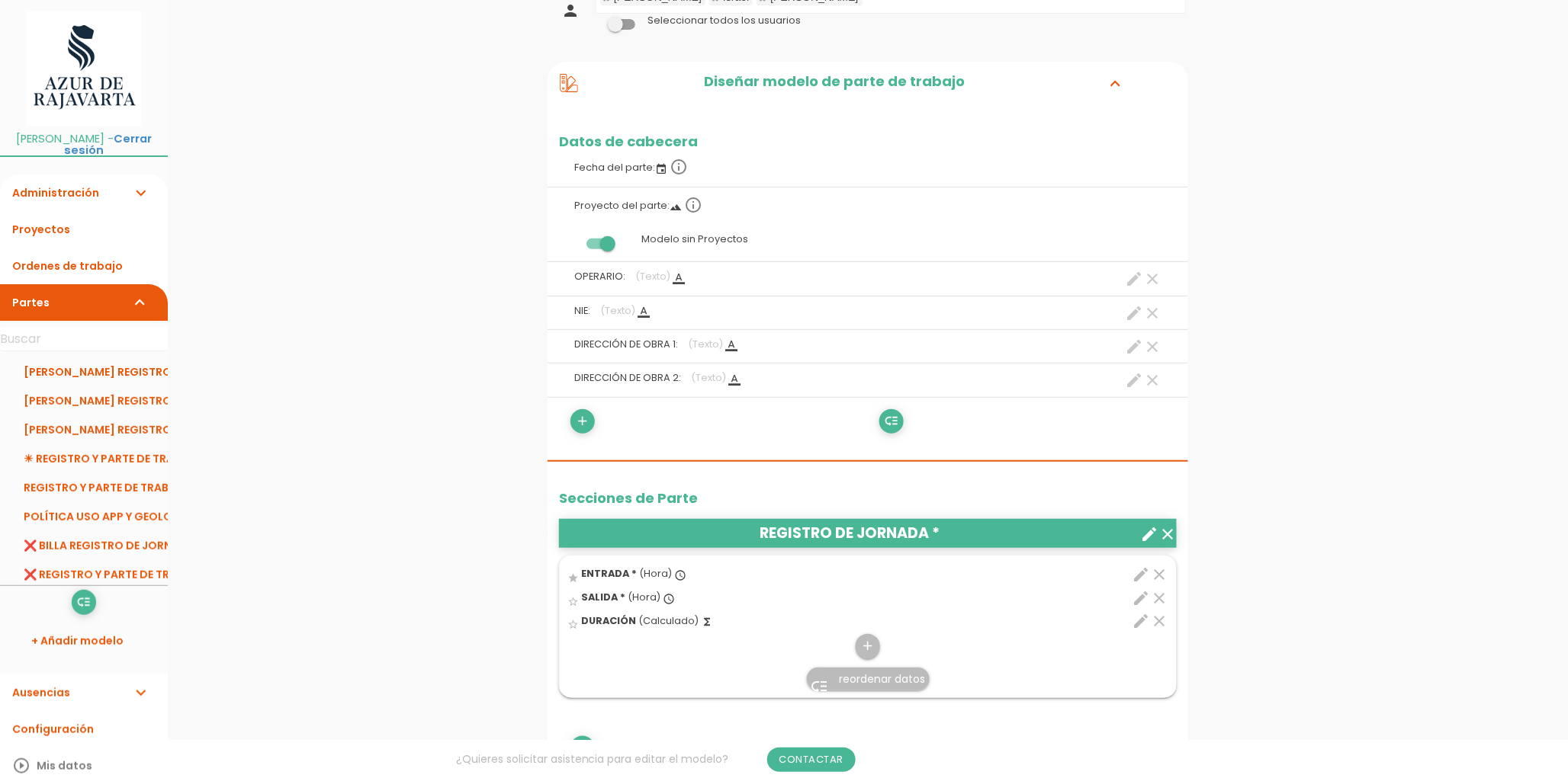
click at [473, 460] on div "menu keyboard_tab Dashboard [PERSON_NAME] REGISTRO DE JORNADA Editar" at bounding box center [868, 793] width 1400 height 1926
click at [54, 358] on link "[PERSON_NAME] REGISTRO DE JORNADA" at bounding box center [84, 372] width 168 height 29
